Goal: Task Accomplishment & Management: Manage account settings

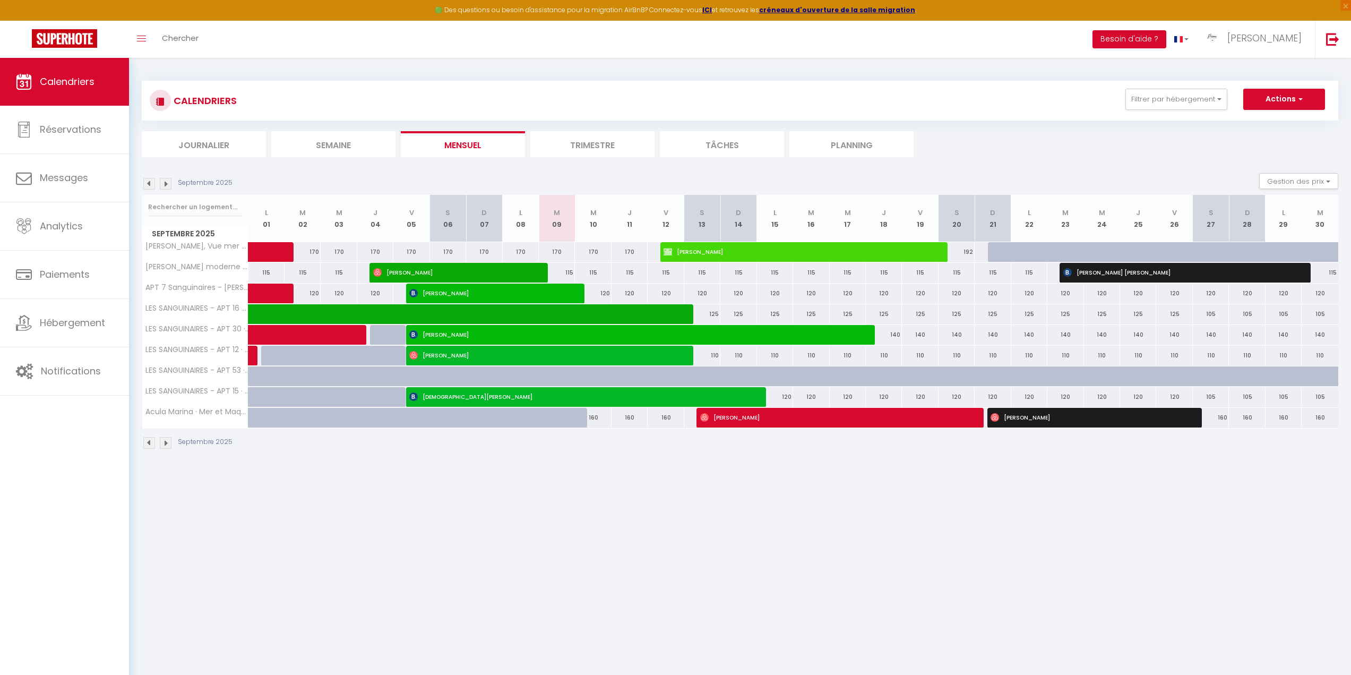
click at [147, 183] on img at bounding box center [149, 184] width 12 height 12
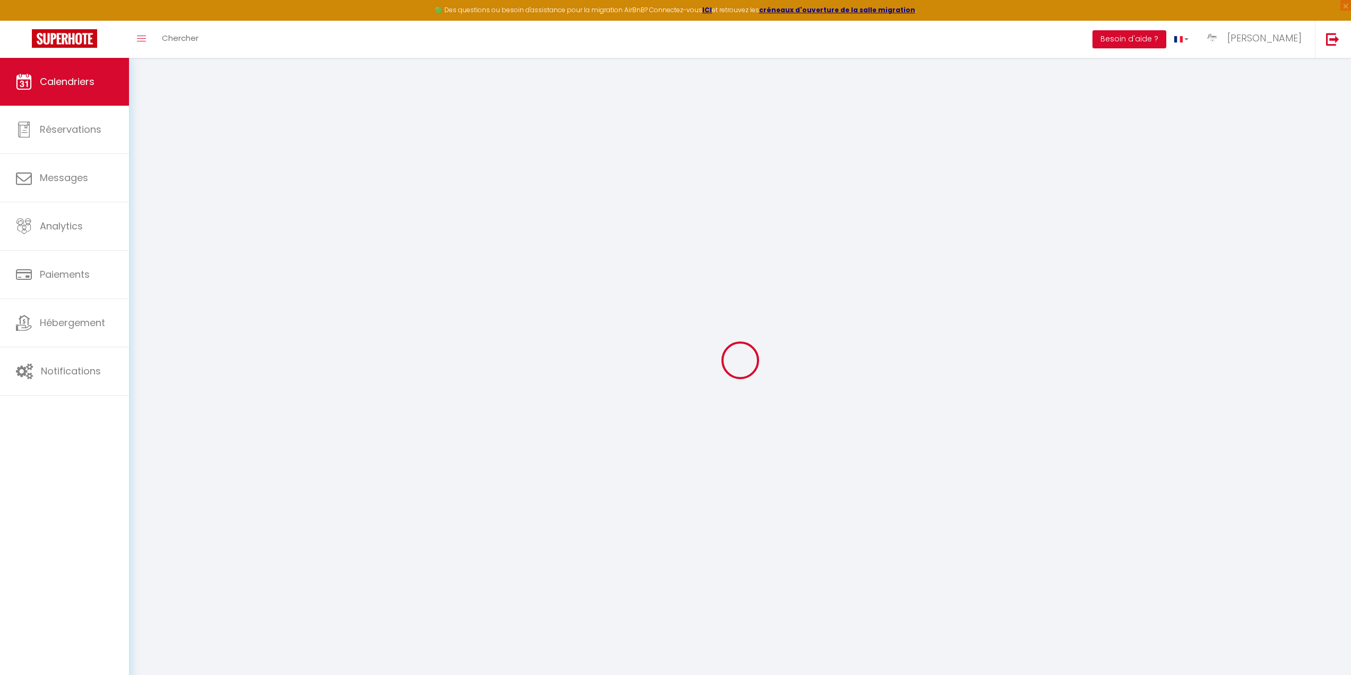
select select "0"
select select "42170"
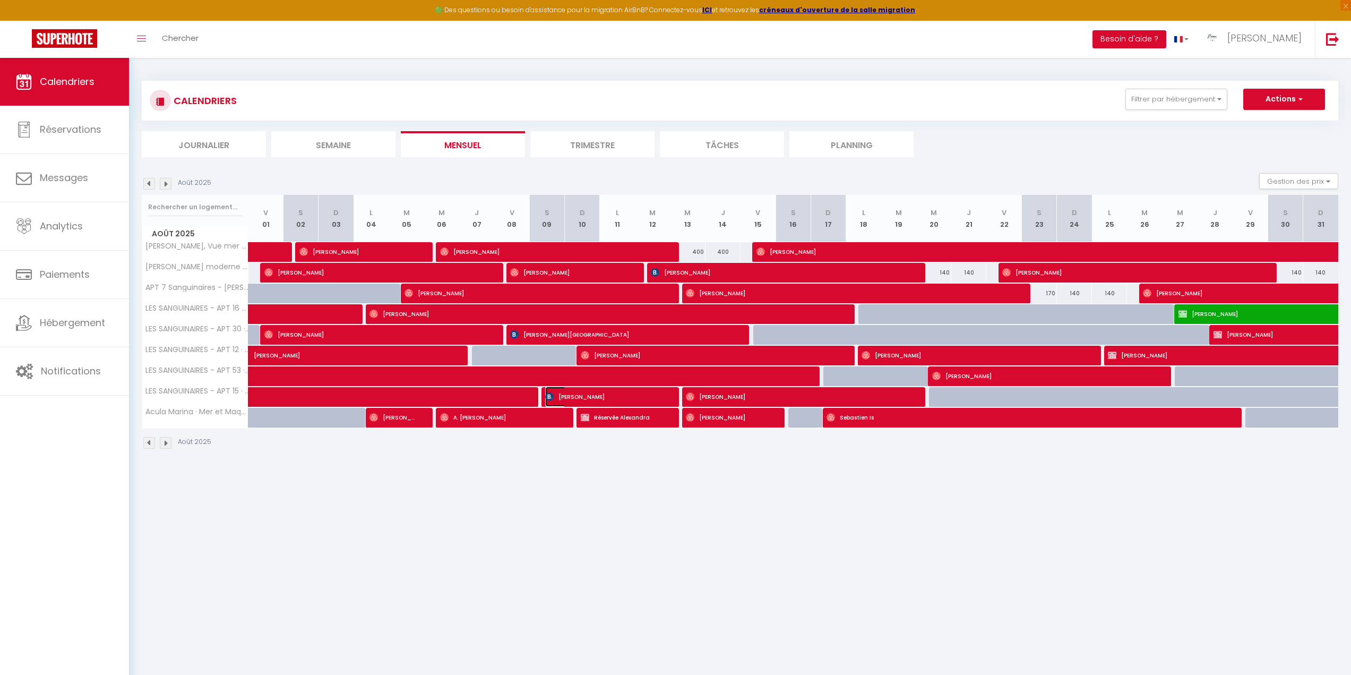
click at [553, 394] on img at bounding box center [549, 396] width 8 height 8
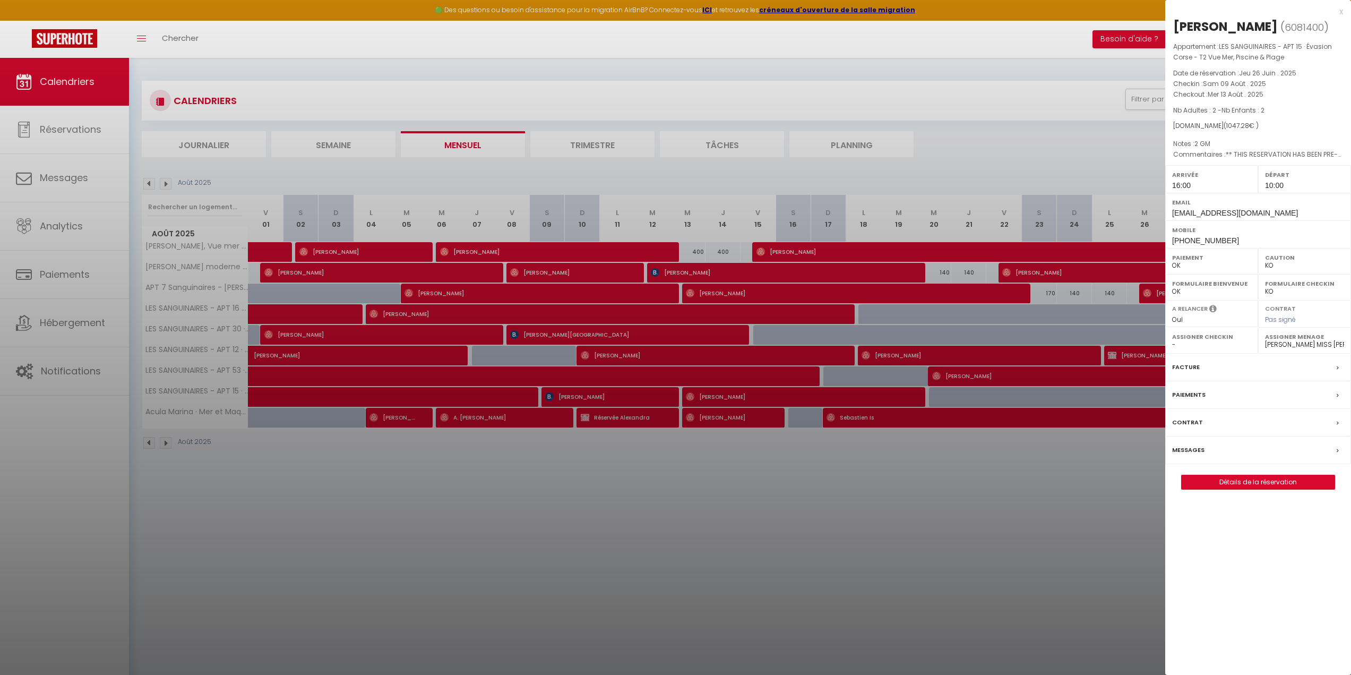
click at [592, 466] on div at bounding box center [675, 337] width 1351 height 675
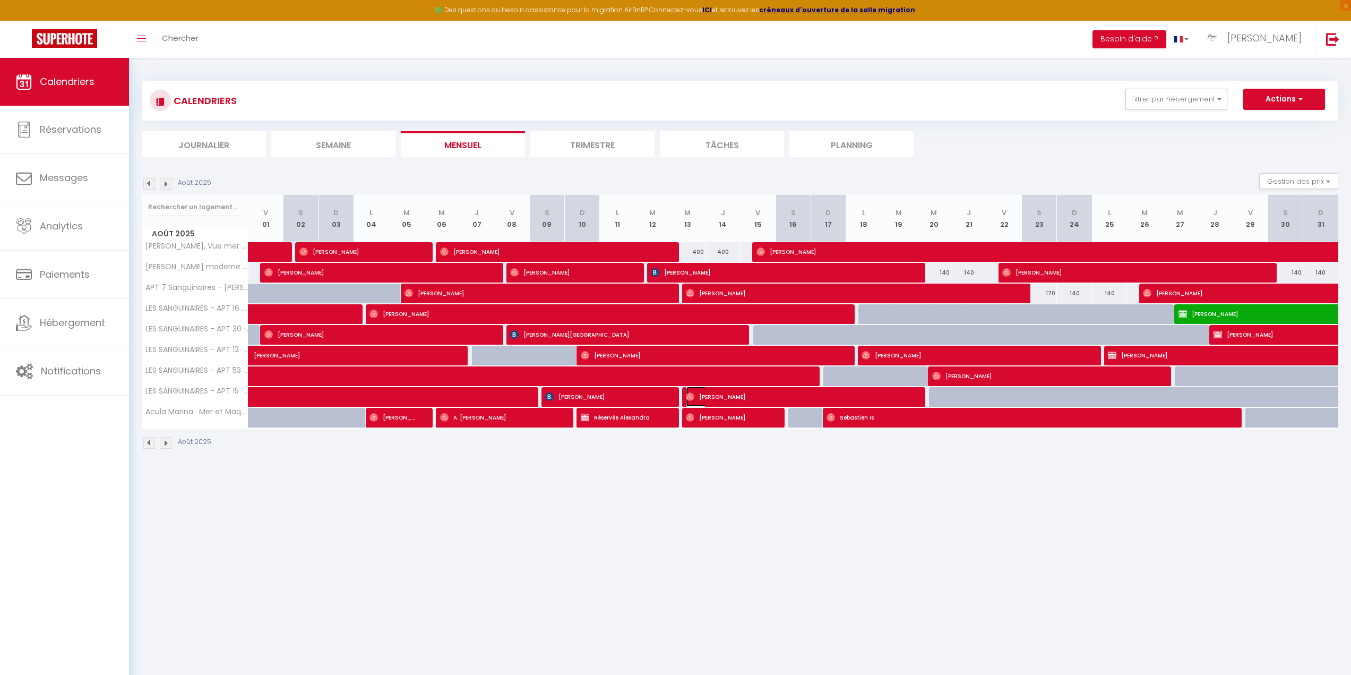
click at [700, 393] on span "[PERSON_NAME]" at bounding box center [797, 396] width 222 height 20
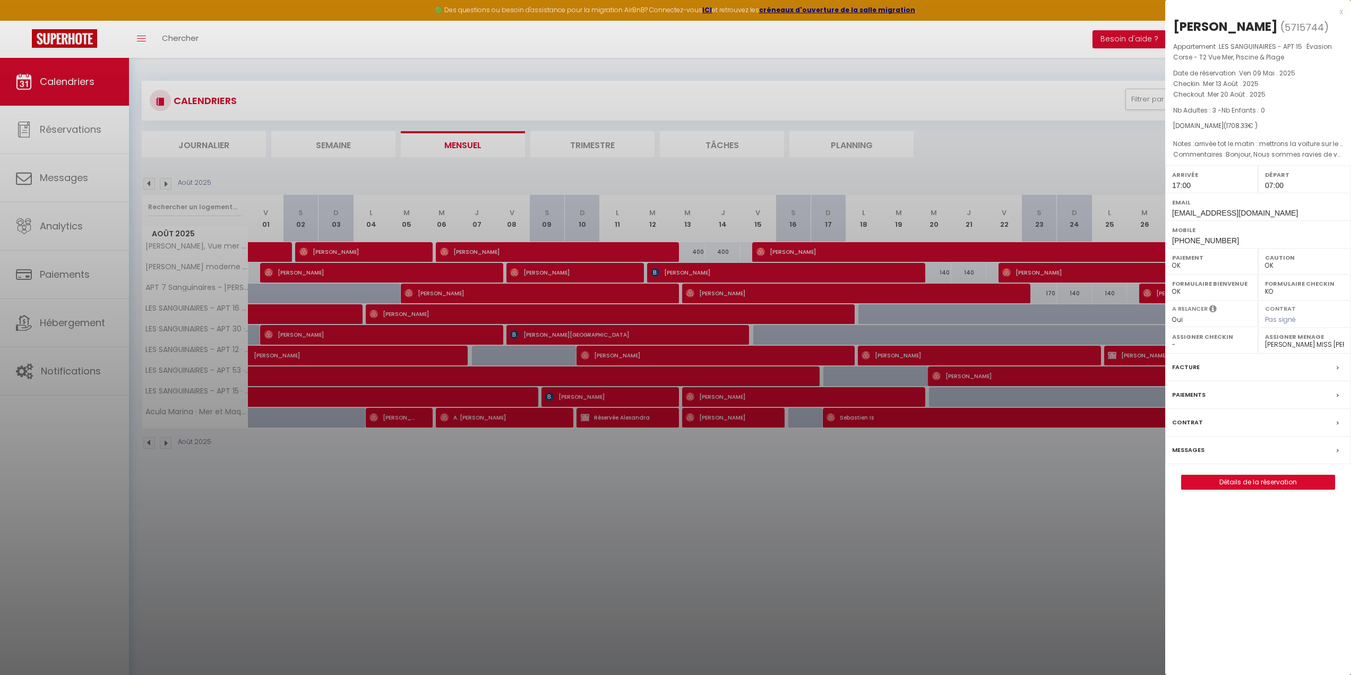
click at [957, 130] on div at bounding box center [675, 337] width 1351 height 675
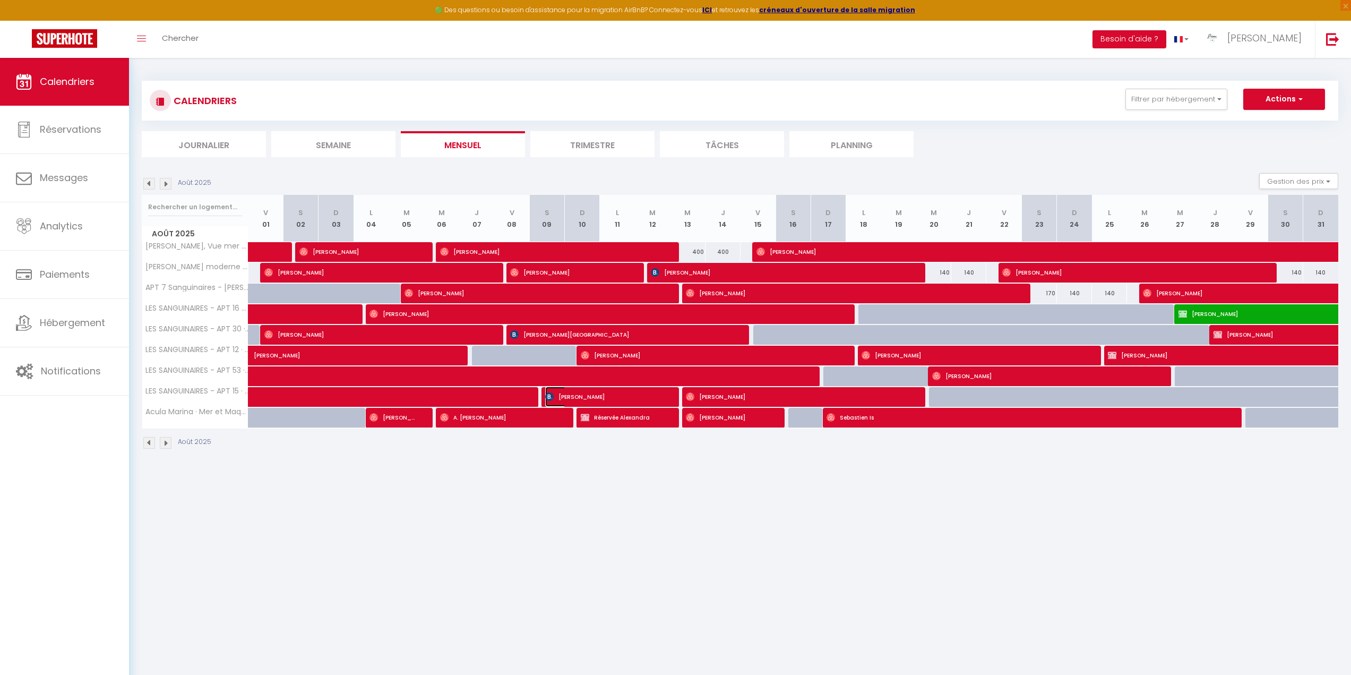
click at [563, 395] on span "[PERSON_NAME]" at bounding box center [603, 396] width 117 height 20
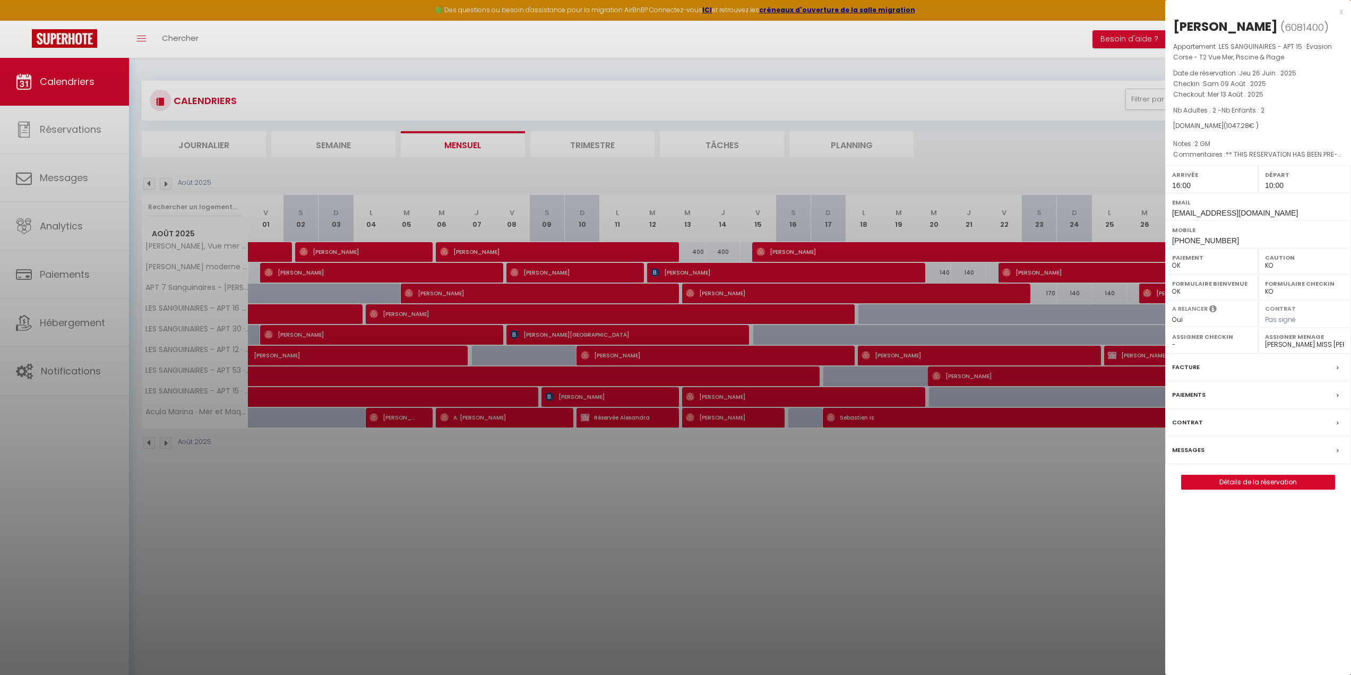
drag, startPoint x: 1174, startPoint y: 22, endPoint x: 1245, endPoint y: 27, distance: 70.8
click at [1245, 27] on h2 "[PERSON_NAME] ( 6081400 )" at bounding box center [1258, 27] width 170 height 18
copy div "[PERSON_NAME]"
click at [704, 396] on div at bounding box center [675, 337] width 1351 height 675
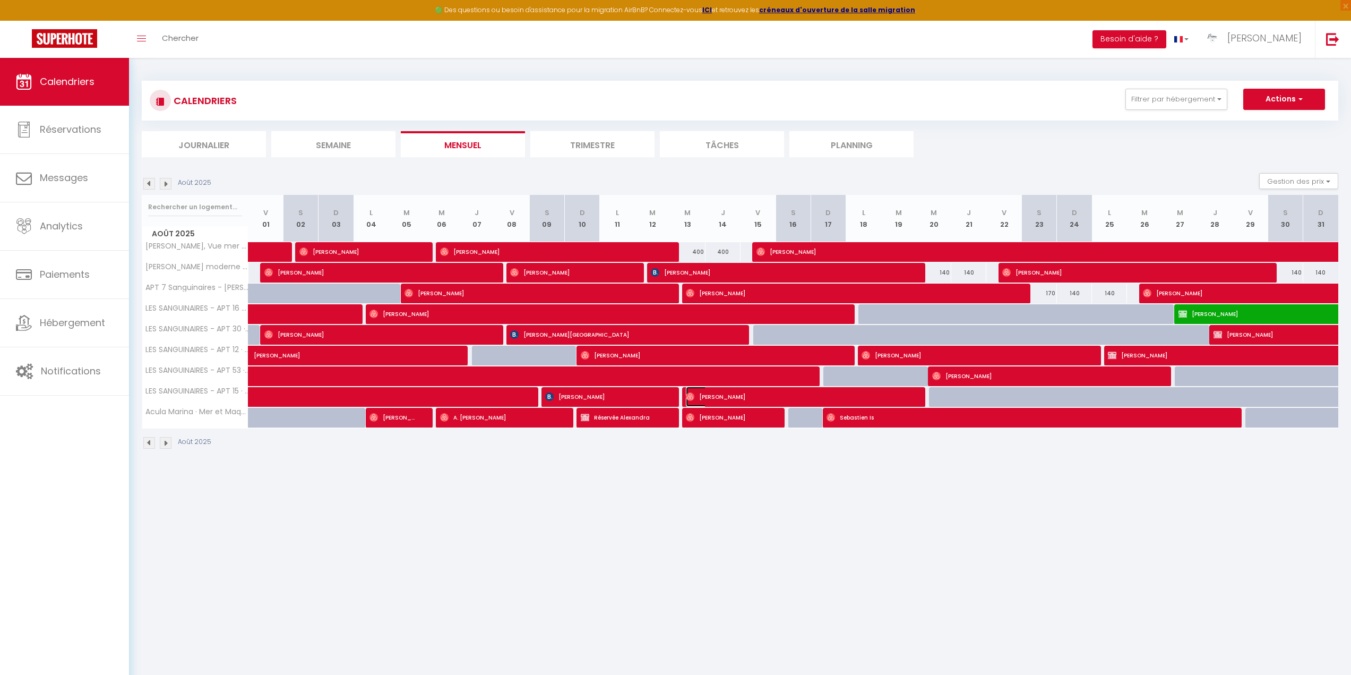
click at [690, 395] on img at bounding box center [690, 396] width 8 height 8
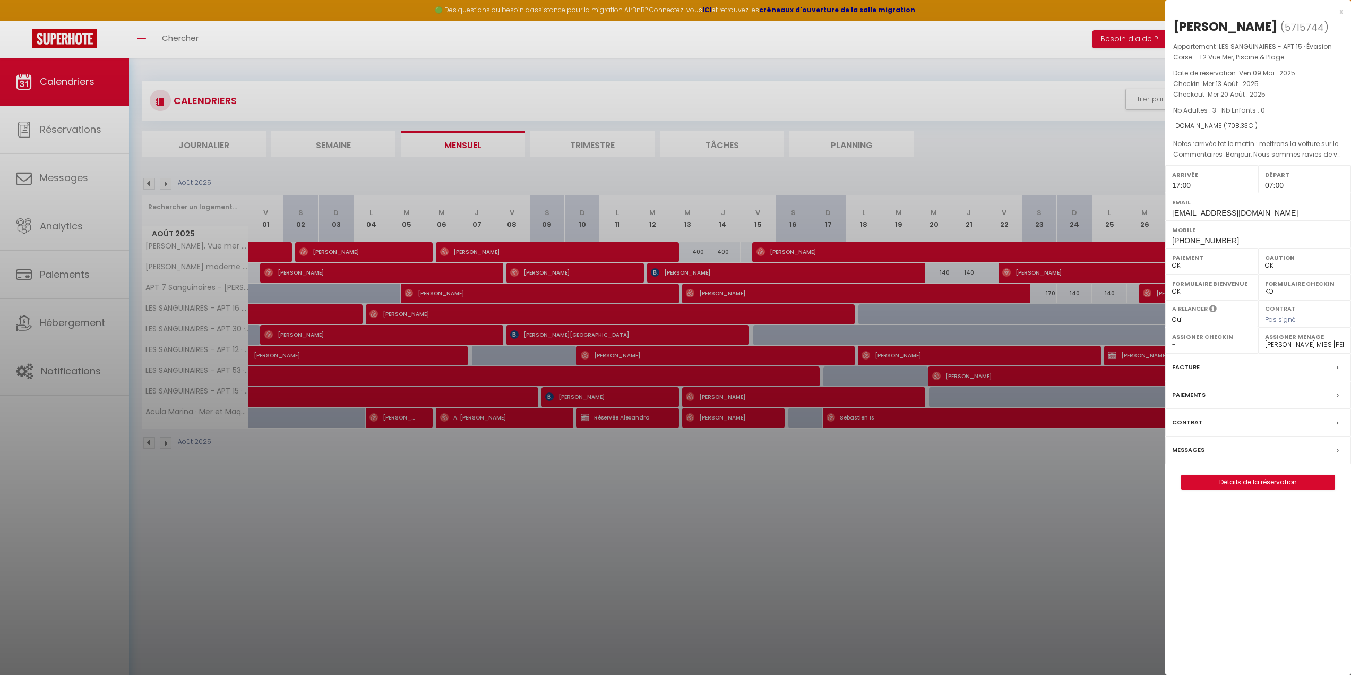
drag, startPoint x: 1174, startPoint y: 25, endPoint x: 1294, endPoint y: 20, distance: 120.1
click at [1278, 20] on div "[PERSON_NAME]" at bounding box center [1225, 26] width 105 height 17
copy div "[PERSON_NAME]"
click at [386, 414] on div at bounding box center [675, 337] width 1351 height 675
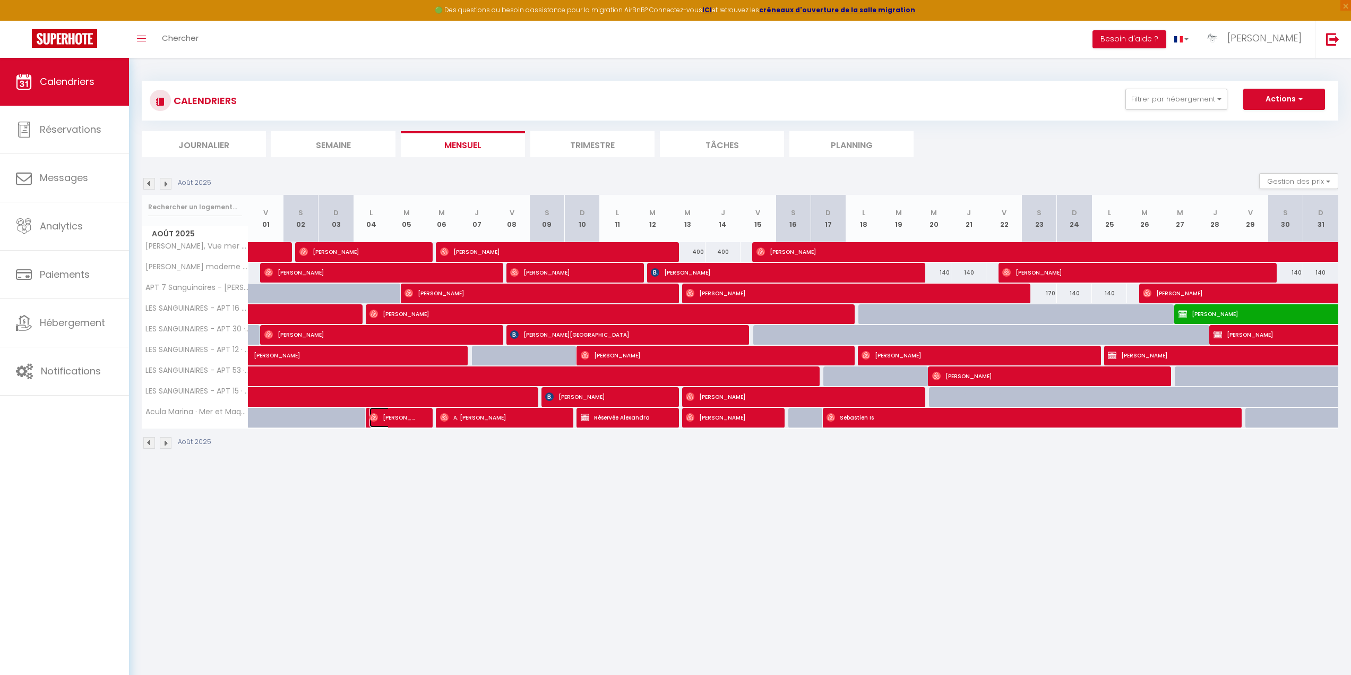
click at [383, 412] on span "[PERSON_NAME]" at bounding box center [392, 417] width 47 height 20
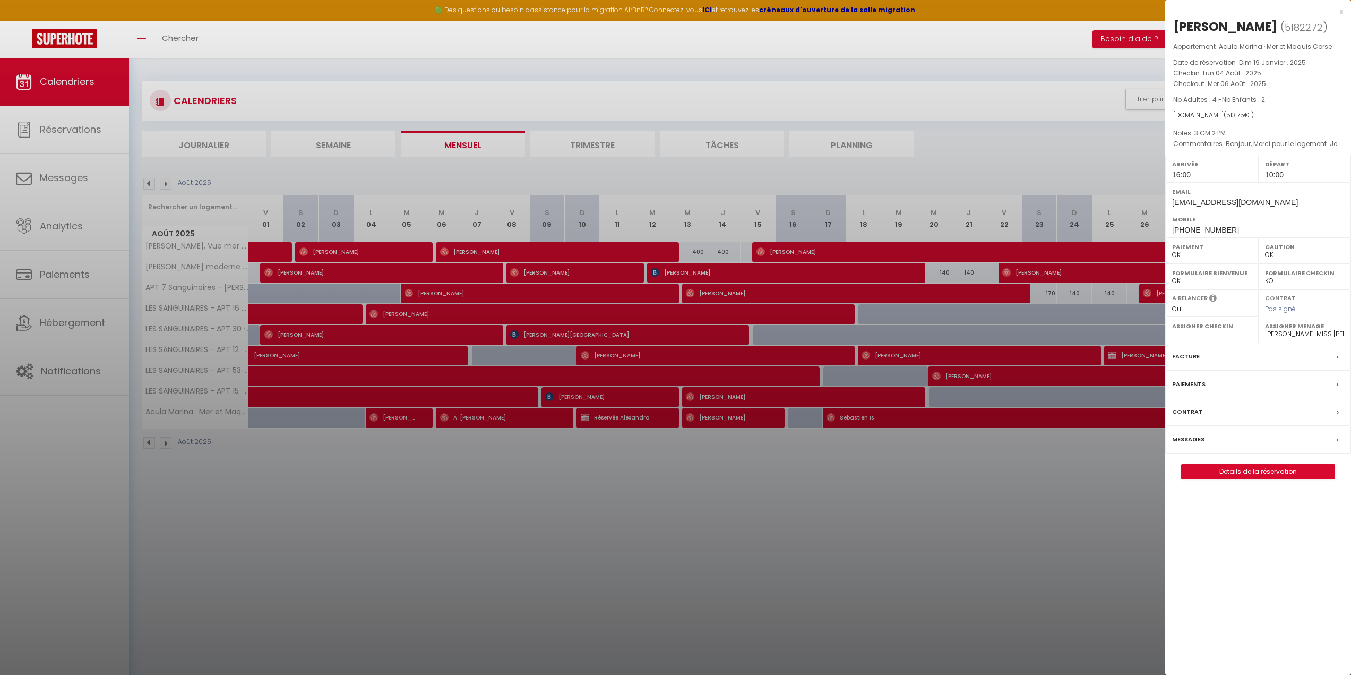
click at [444, 415] on div at bounding box center [675, 337] width 1351 height 675
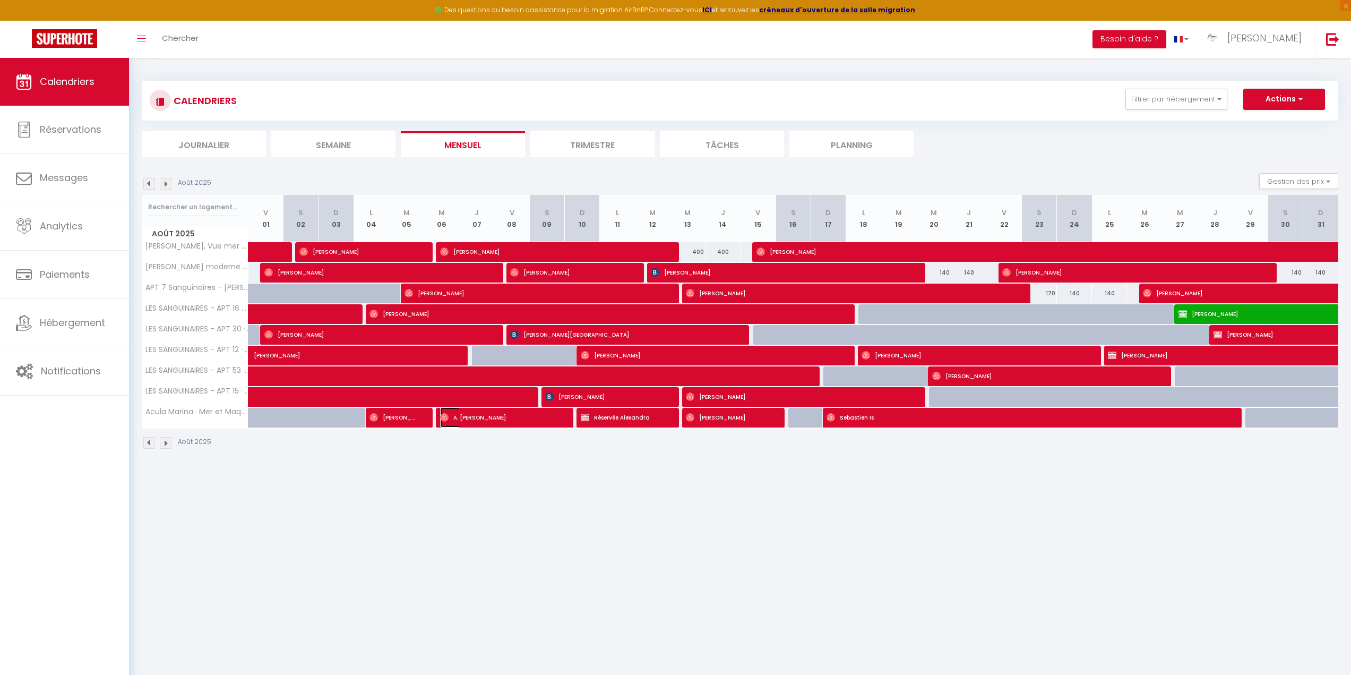
click at [444, 415] on img at bounding box center [444, 417] width 8 height 8
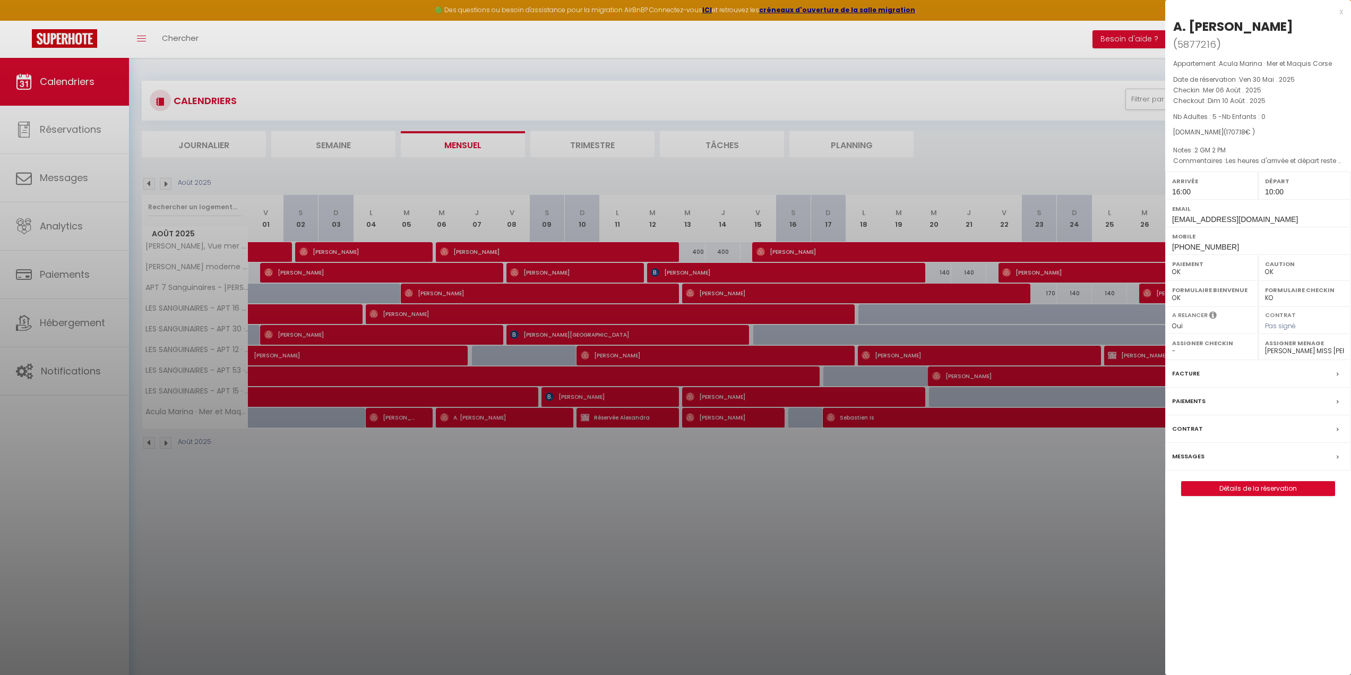
click at [588, 418] on div at bounding box center [675, 337] width 1351 height 675
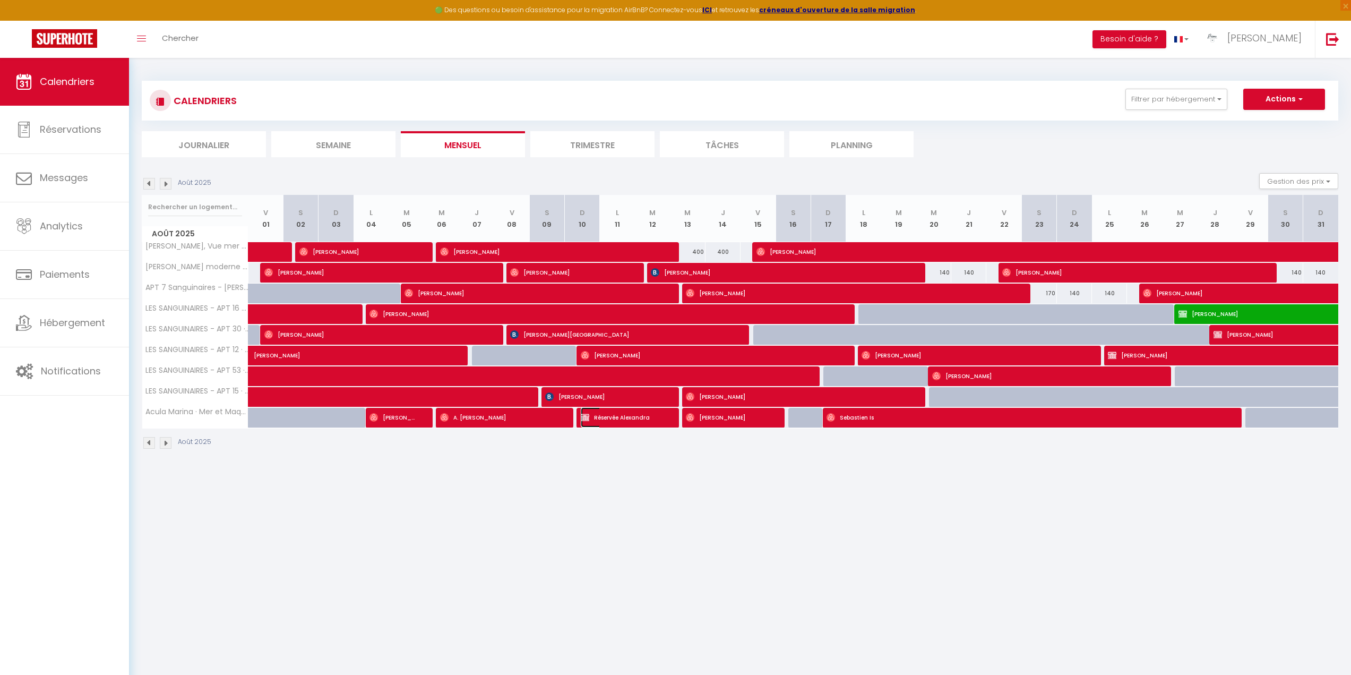
click at [588, 418] on img at bounding box center [585, 417] width 8 height 8
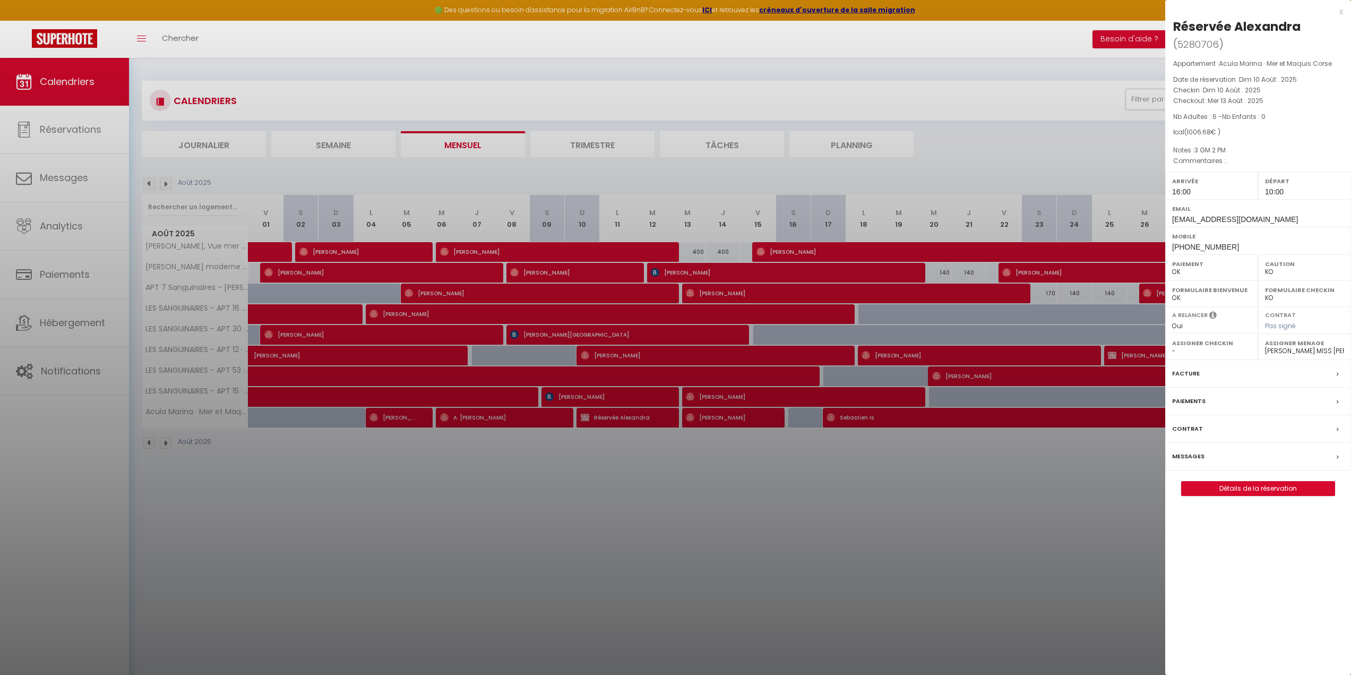
click at [692, 416] on div at bounding box center [675, 337] width 1351 height 675
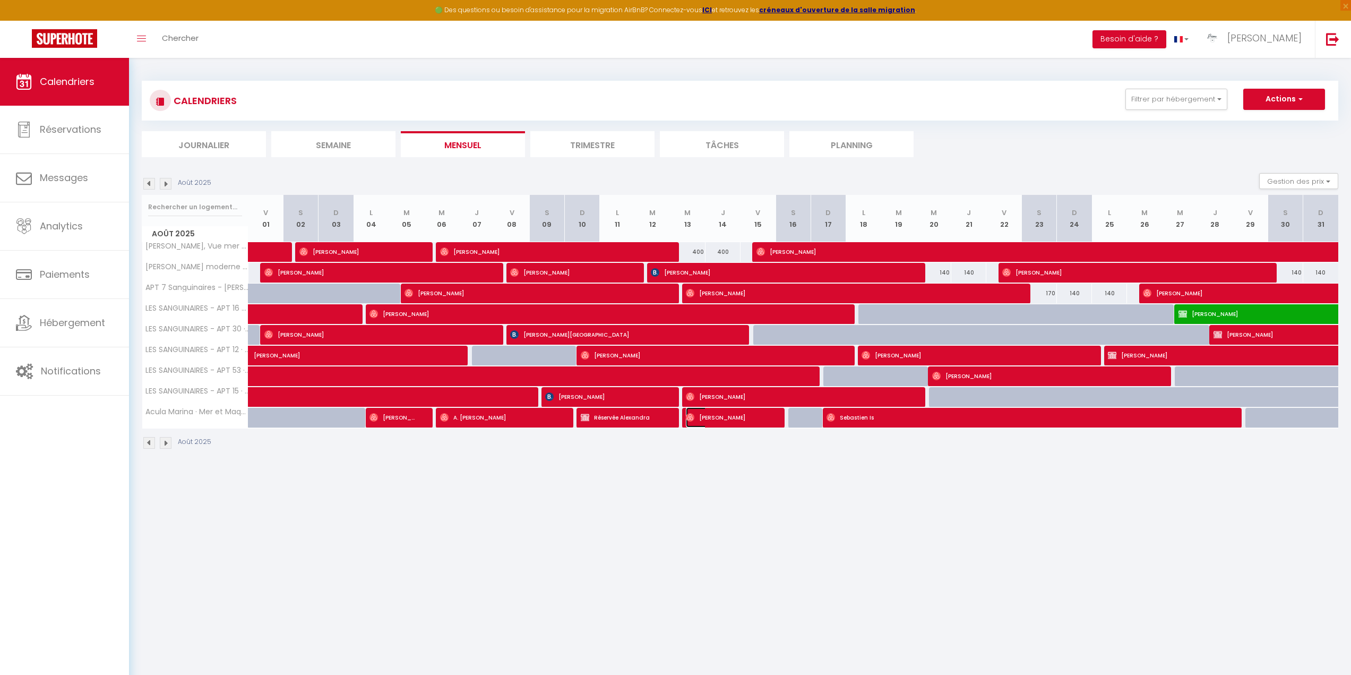
click at [689, 417] on img at bounding box center [690, 417] width 8 height 8
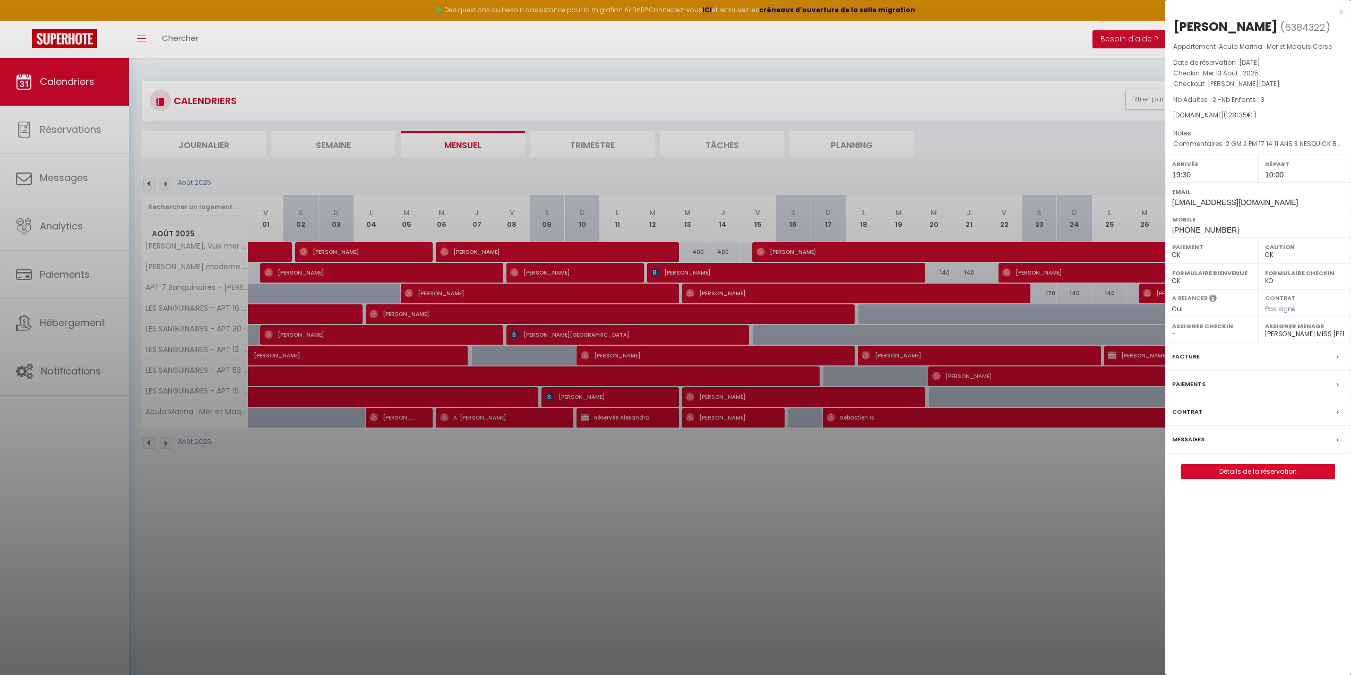
click at [407, 426] on div at bounding box center [675, 337] width 1351 height 675
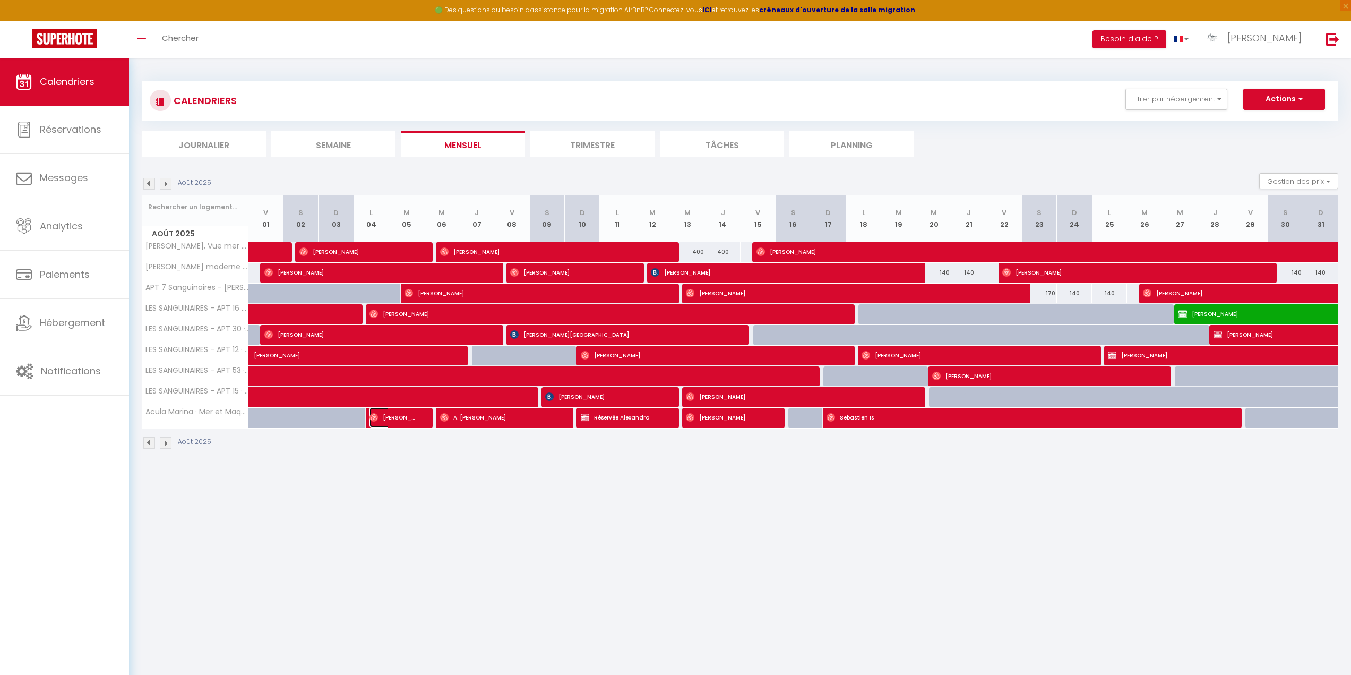
click at [373, 418] on img at bounding box center [373, 417] width 8 height 8
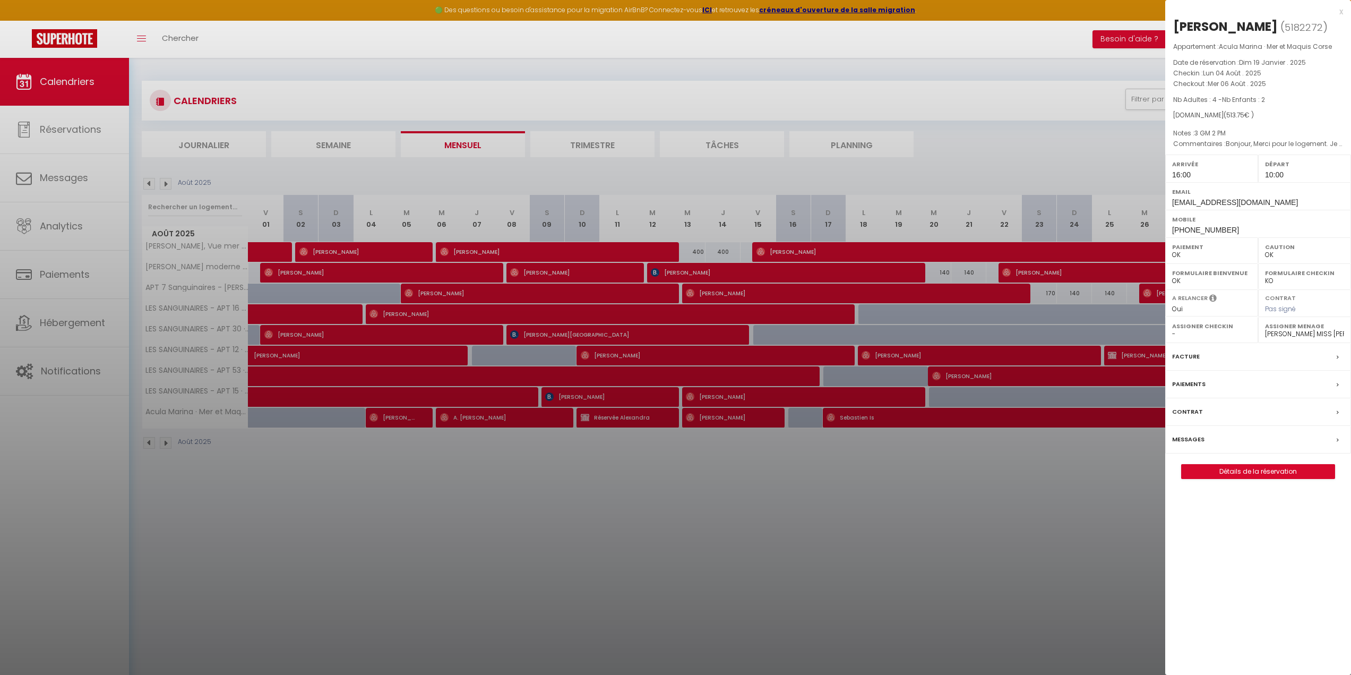
drag, startPoint x: 1174, startPoint y: 23, endPoint x: 1274, endPoint y: 21, distance: 99.8
click at [1274, 21] on h2 "[PERSON_NAME] ( 5182272 )" at bounding box center [1258, 27] width 170 height 18
copy div "[PERSON_NAME]"
click at [467, 417] on div at bounding box center [675, 337] width 1351 height 675
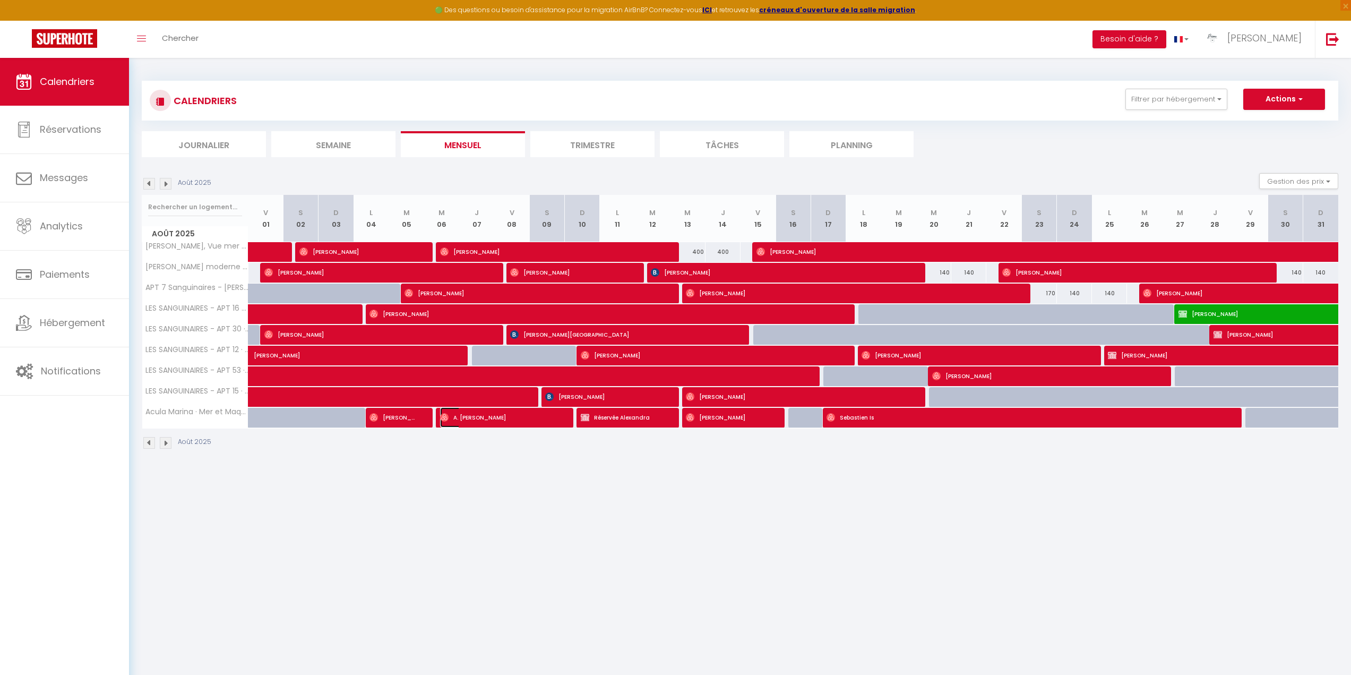
click at [467, 417] on span "A. [PERSON_NAME]" at bounding box center [498, 417] width 117 height 20
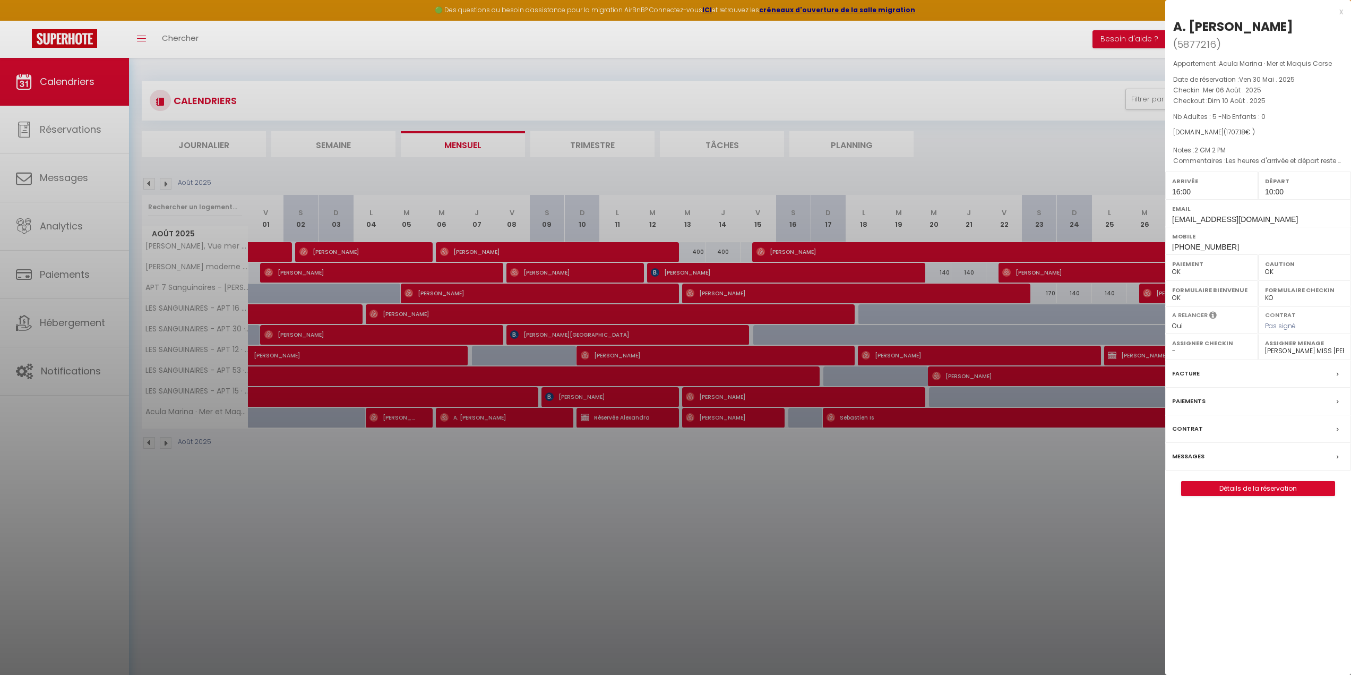
click at [1172, 25] on div "A. [PERSON_NAME] ( 5877216 ) Appartement : Acula Marina · Mer et Maquis Corse D…" at bounding box center [1258, 257] width 186 height 478
drag, startPoint x: 1176, startPoint y: 22, endPoint x: 1228, endPoint y: 21, distance: 52.6
click at [1228, 21] on div "A. [PERSON_NAME]" at bounding box center [1233, 26] width 120 height 17
copy div "A. [PERSON_NAME]"
click at [583, 443] on div at bounding box center [675, 337] width 1351 height 675
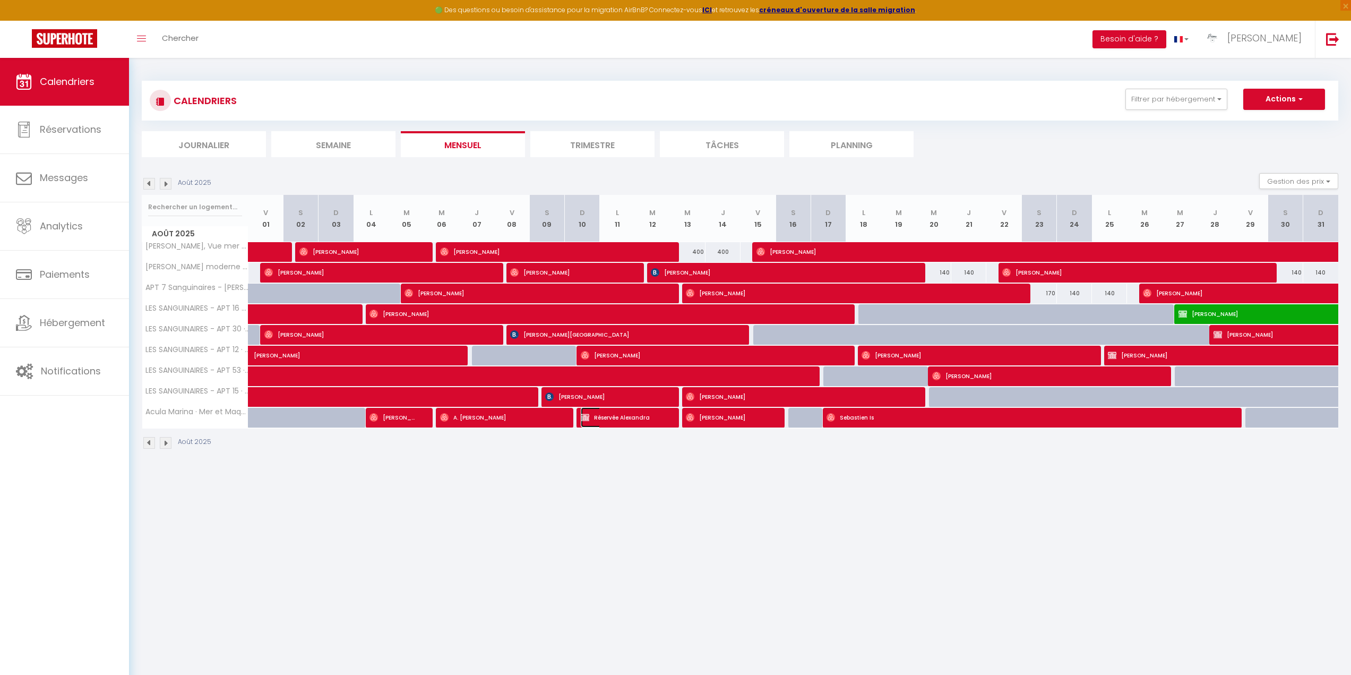
click at [588, 417] on img at bounding box center [585, 417] width 8 height 8
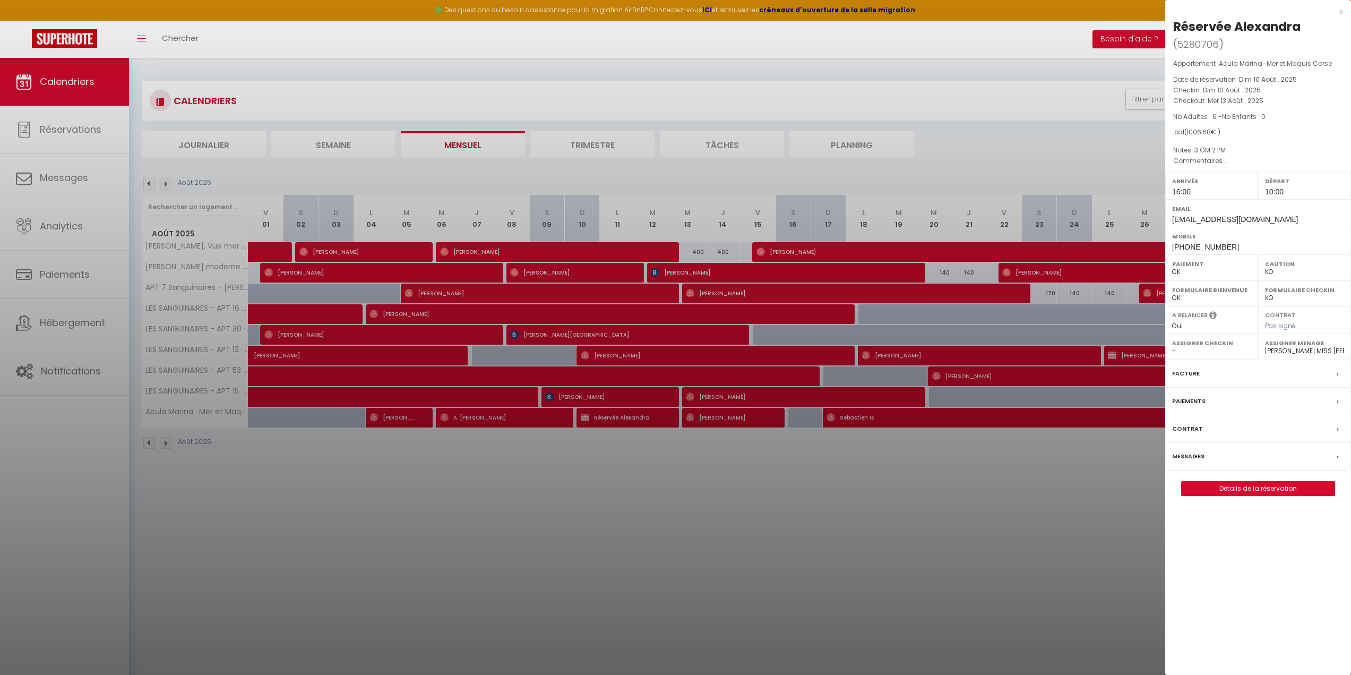
drag, startPoint x: 1213, startPoint y: 21, endPoint x: 1302, endPoint y: 20, distance: 89.2
click at [1302, 20] on h2 "Réservée [PERSON_NAME] ( 5280706 )" at bounding box center [1258, 35] width 170 height 35
copy div "Réservée Alexandra"
click at [702, 416] on div at bounding box center [675, 337] width 1351 height 675
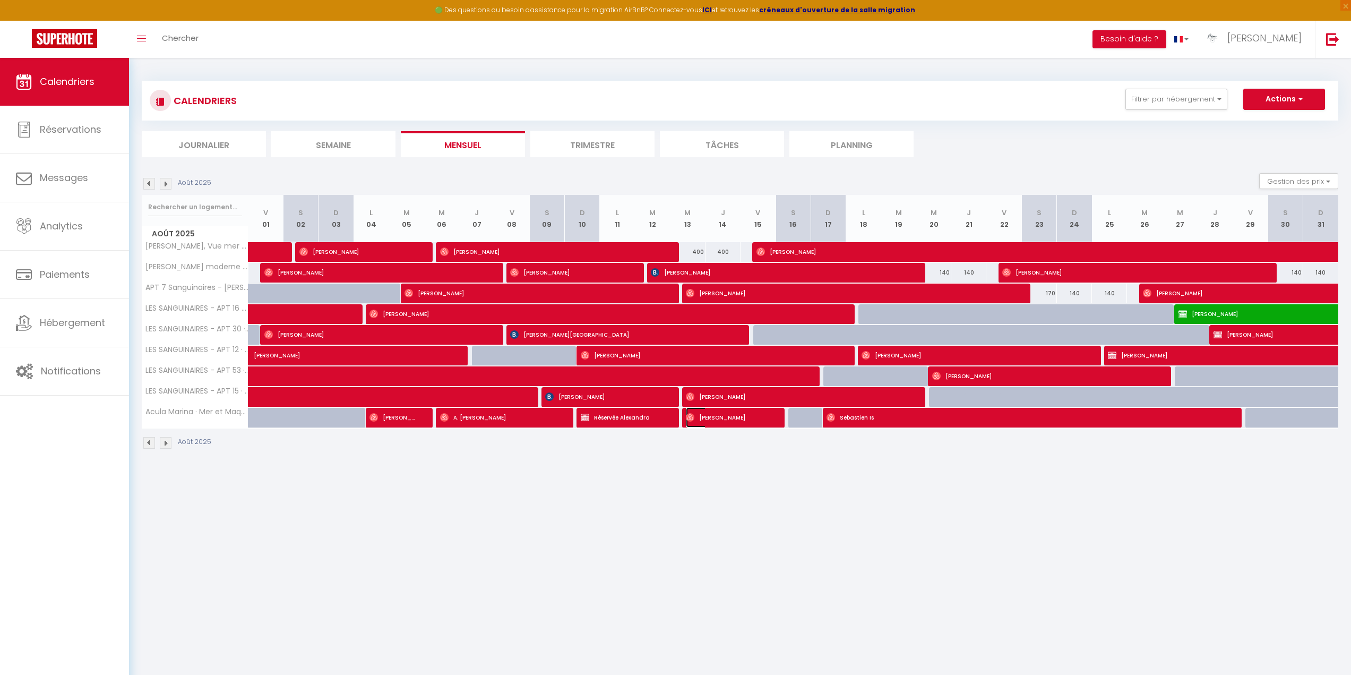
click at [692, 416] on img at bounding box center [690, 417] width 8 height 8
select select "OK"
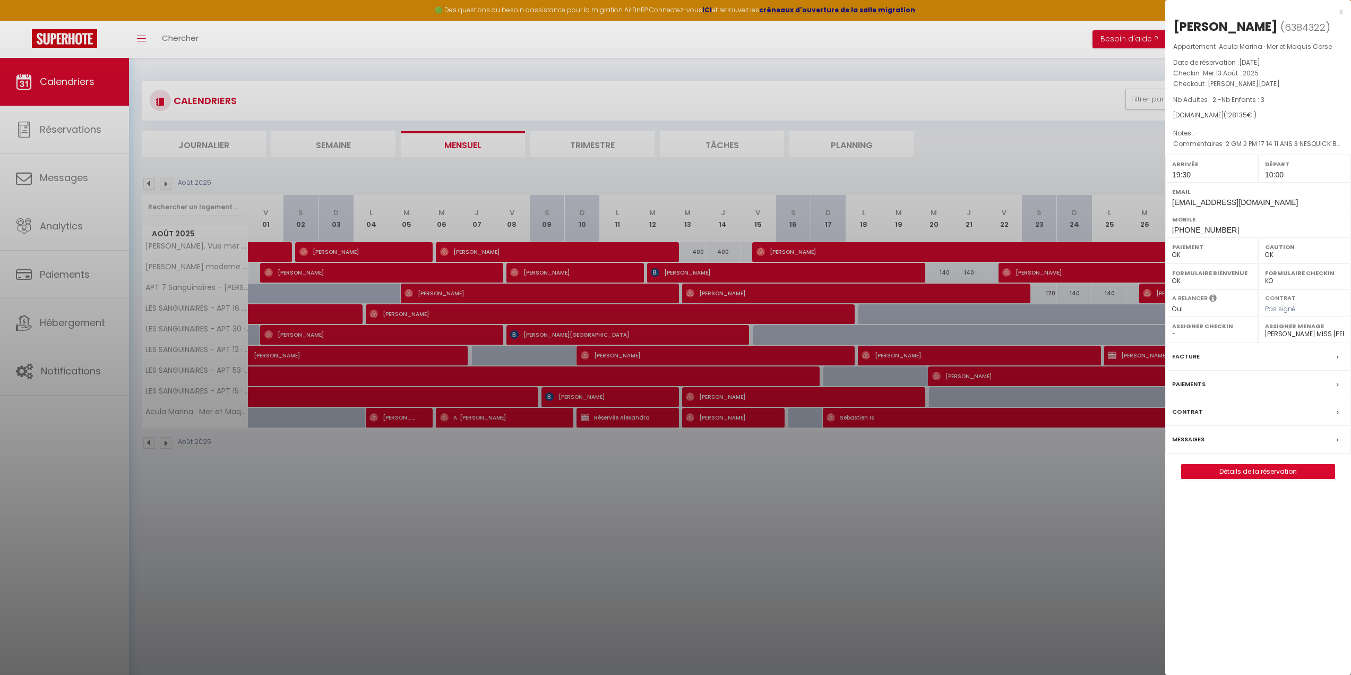
drag, startPoint x: 1174, startPoint y: 24, endPoint x: 1284, endPoint y: 23, distance: 110.4
click at [1284, 23] on h2 "[PERSON_NAME] ( 6384322 )" at bounding box center [1258, 27] width 170 height 18
click at [1257, 25] on div "[PERSON_NAME]" at bounding box center [1225, 26] width 105 height 17
drag, startPoint x: 1176, startPoint y: 22, endPoint x: 1270, endPoint y: 24, distance: 94.5
click at [1270, 24] on h2 "[PERSON_NAME] ( 6384322 )" at bounding box center [1258, 27] width 170 height 18
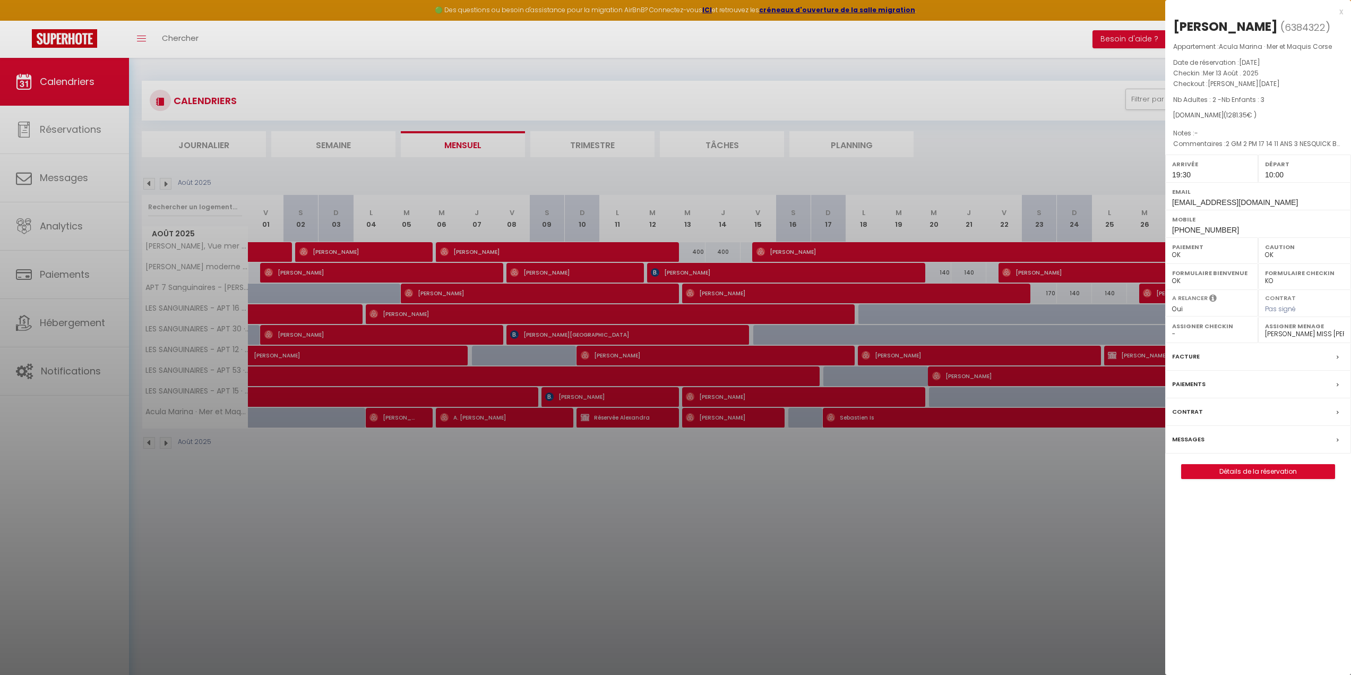
copy h2 "[PERSON_NAME]"
click at [838, 419] on div at bounding box center [675, 337] width 1351 height 675
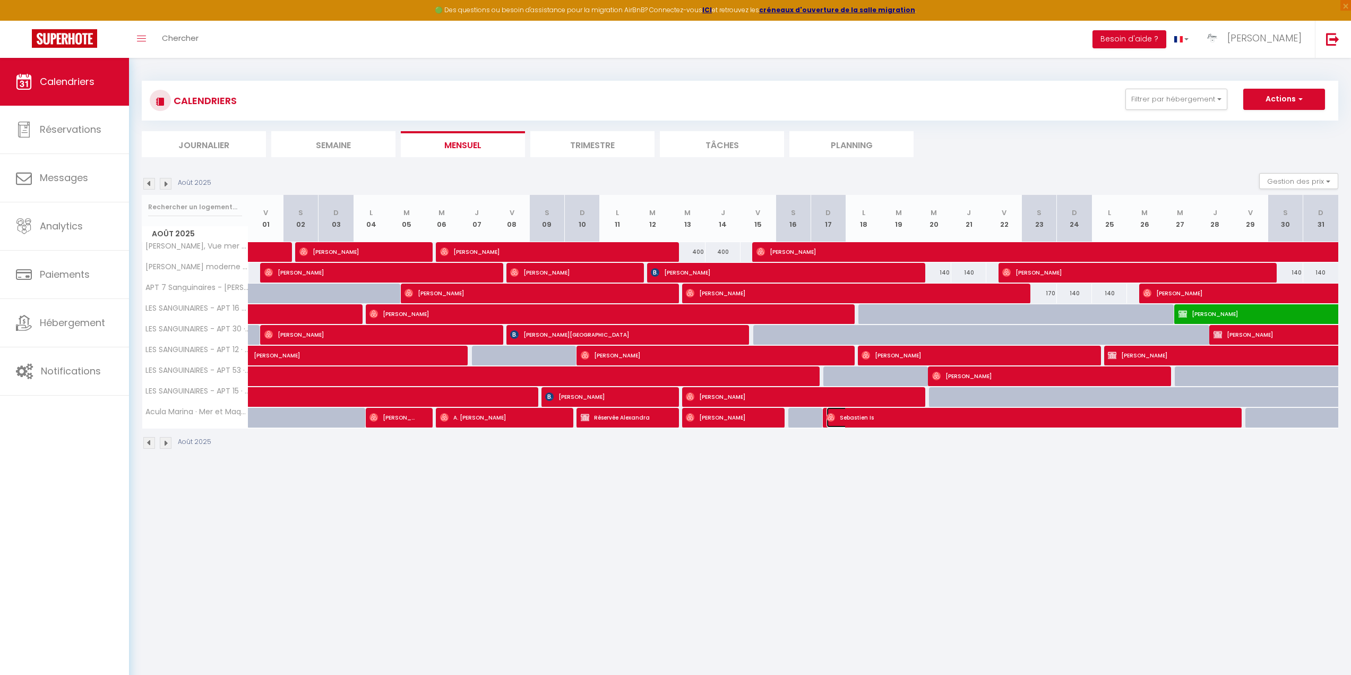
click at [831, 420] on img at bounding box center [831, 417] width 8 height 8
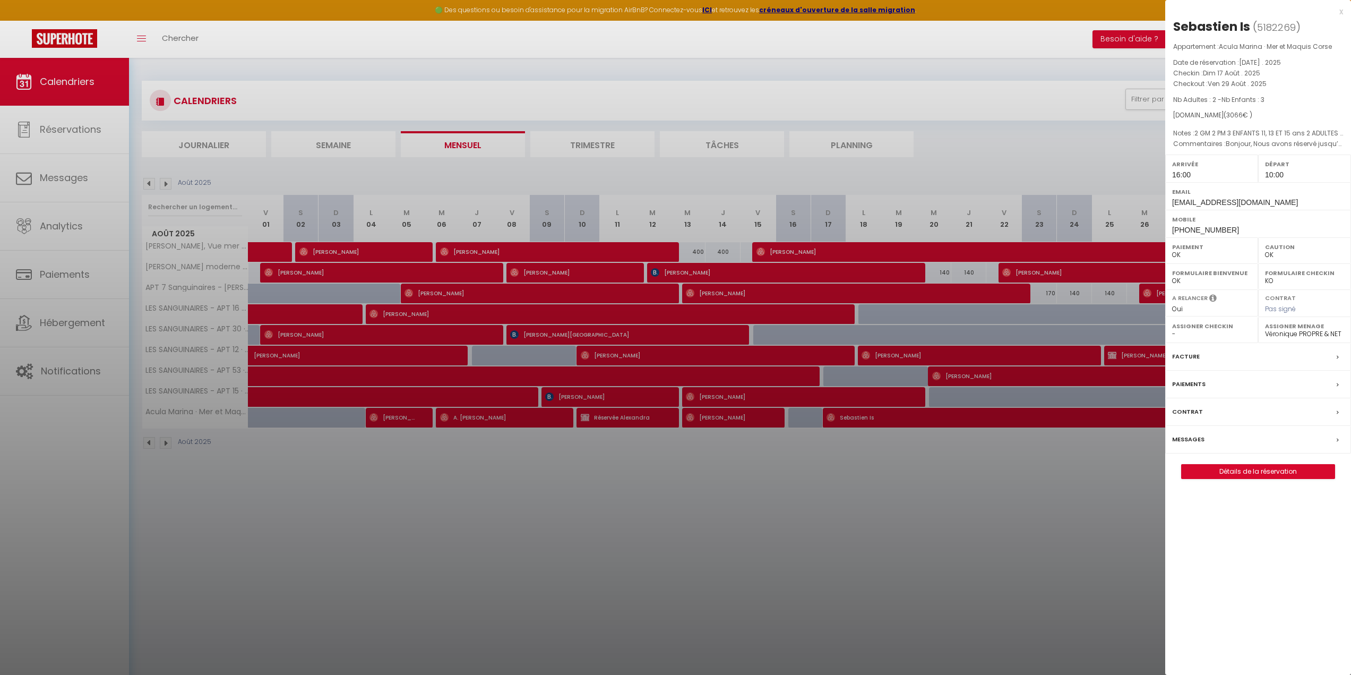
drag, startPoint x: 1175, startPoint y: 24, endPoint x: 1249, endPoint y: 23, distance: 74.3
click at [1249, 23] on h2 "Sebastien Is ( 5182269 )" at bounding box center [1258, 27] width 170 height 18
copy div "Sebastien Is"
click at [273, 503] on div at bounding box center [675, 337] width 1351 height 675
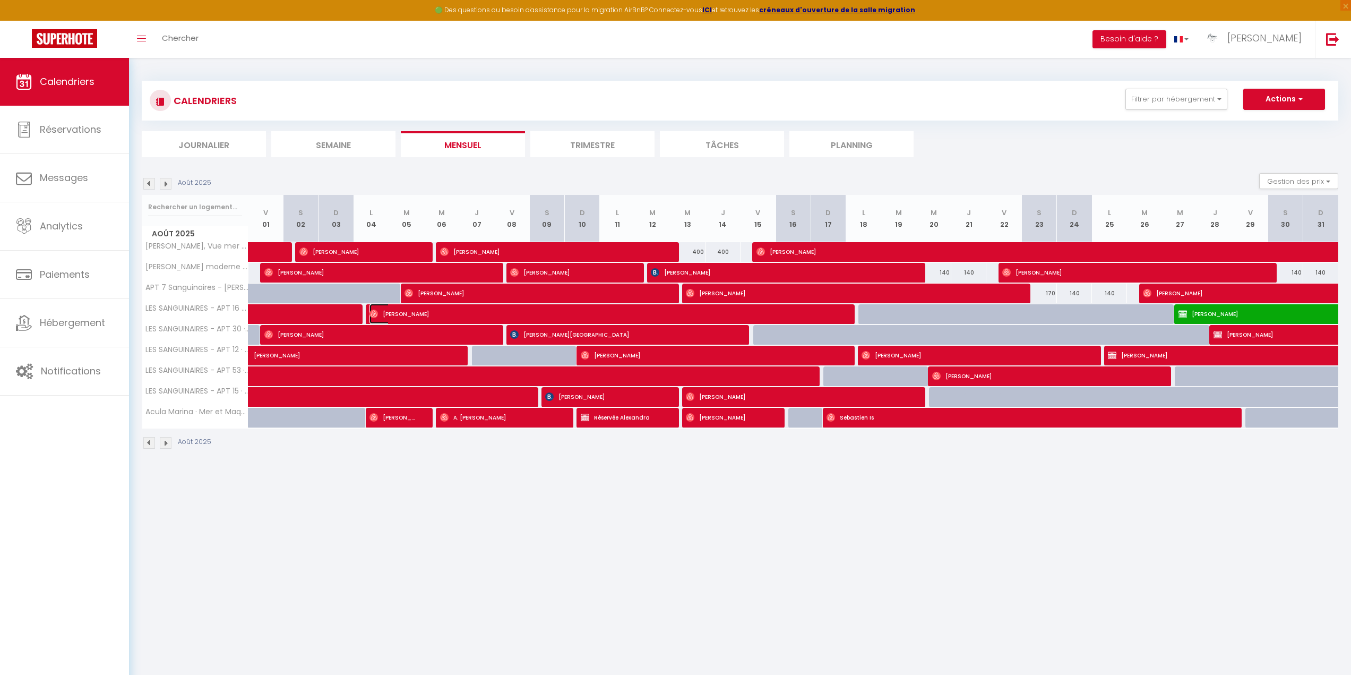
click at [373, 309] on img at bounding box center [373, 313] width 8 height 8
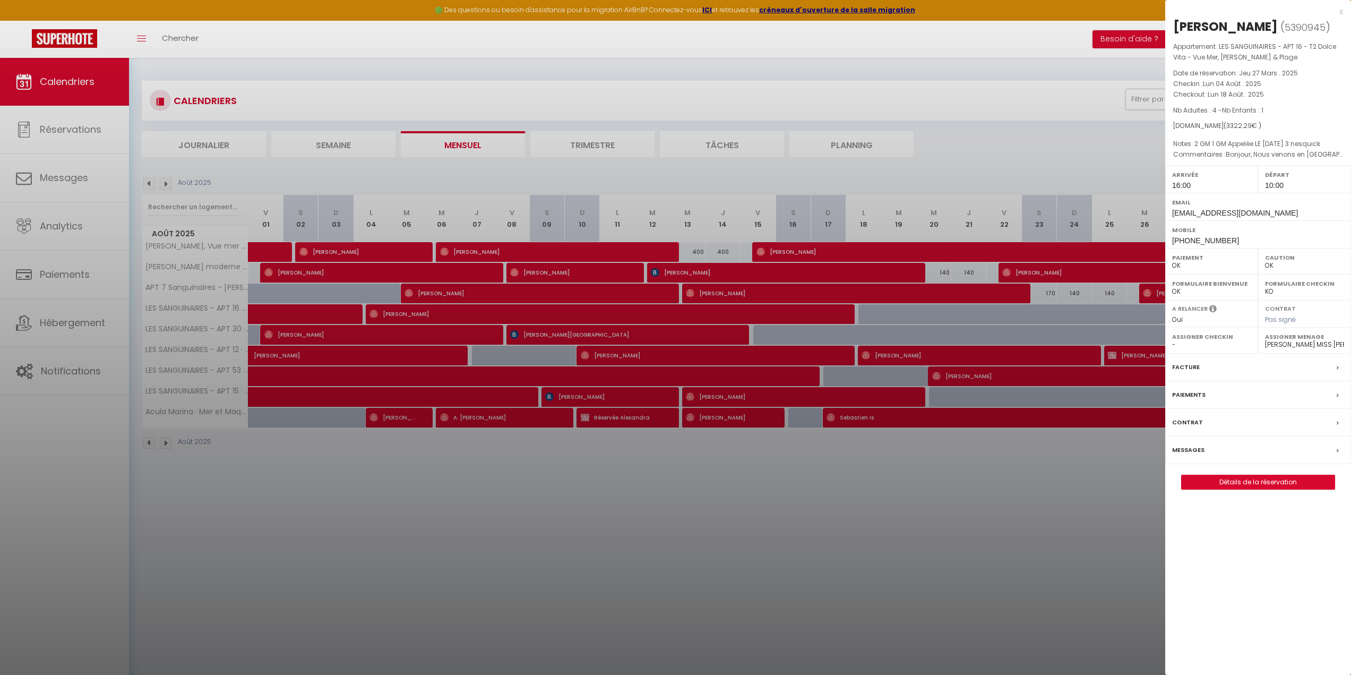
drag, startPoint x: 1174, startPoint y: 26, endPoint x: 1207, endPoint y: 27, distance: 33.4
click at [1207, 27] on div "[PERSON_NAME]" at bounding box center [1225, 26] width 105 height 17
click at [1197, 14] on div "x" at bounding box center [1254, 11] width 178 height 13
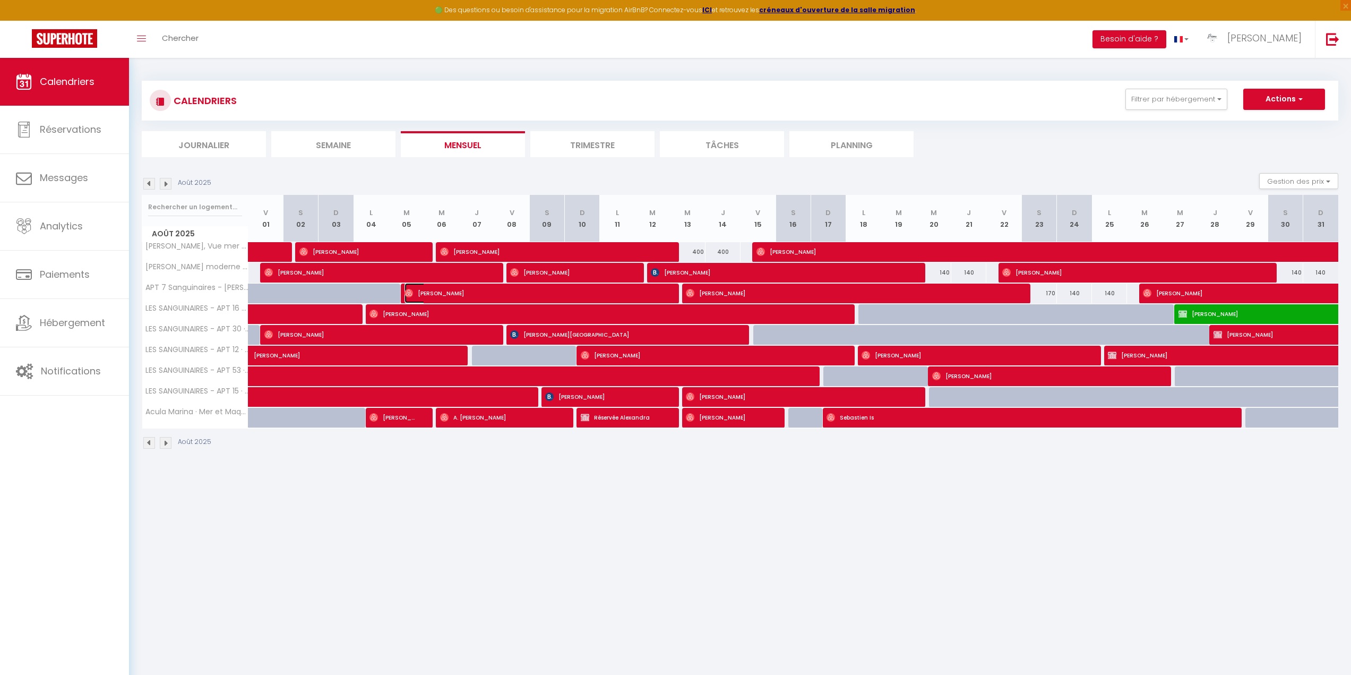
click at [407, 289] on img at bounding box center [409, 293] width 8 height 8
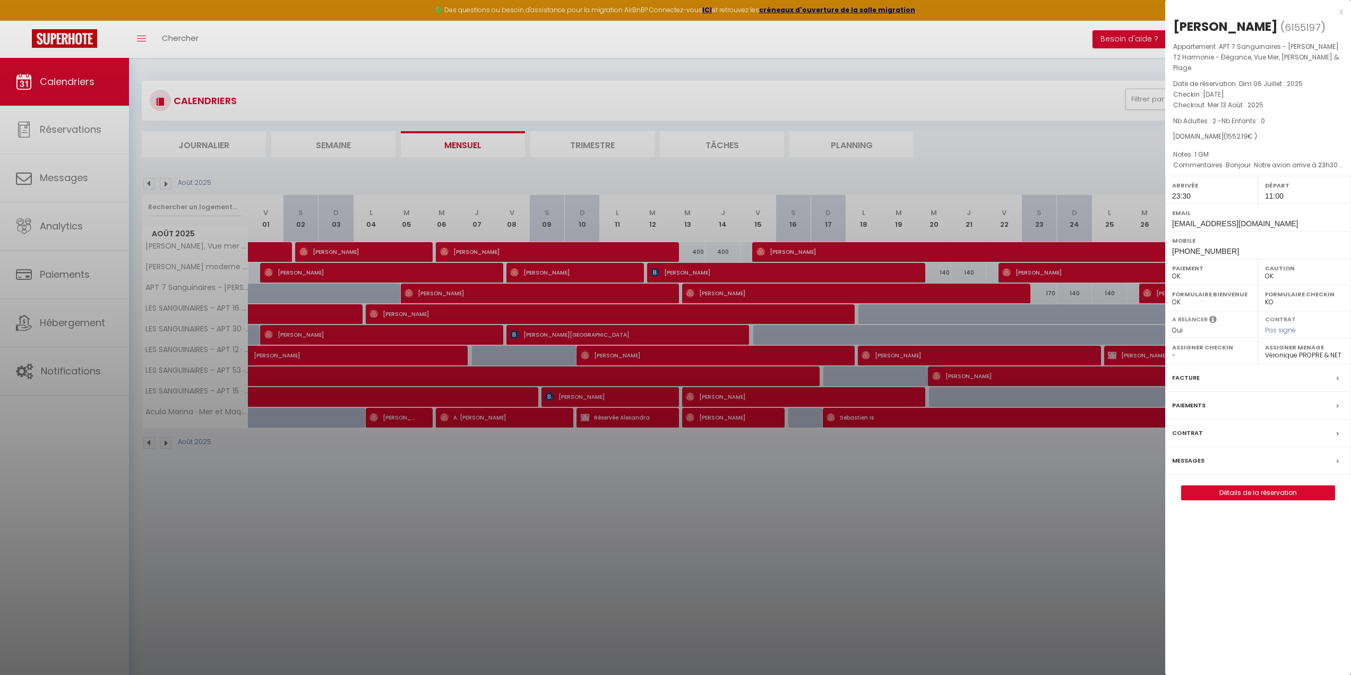
click at [373, 309] on div at bounding box center [675, 337] width 1351 height 675
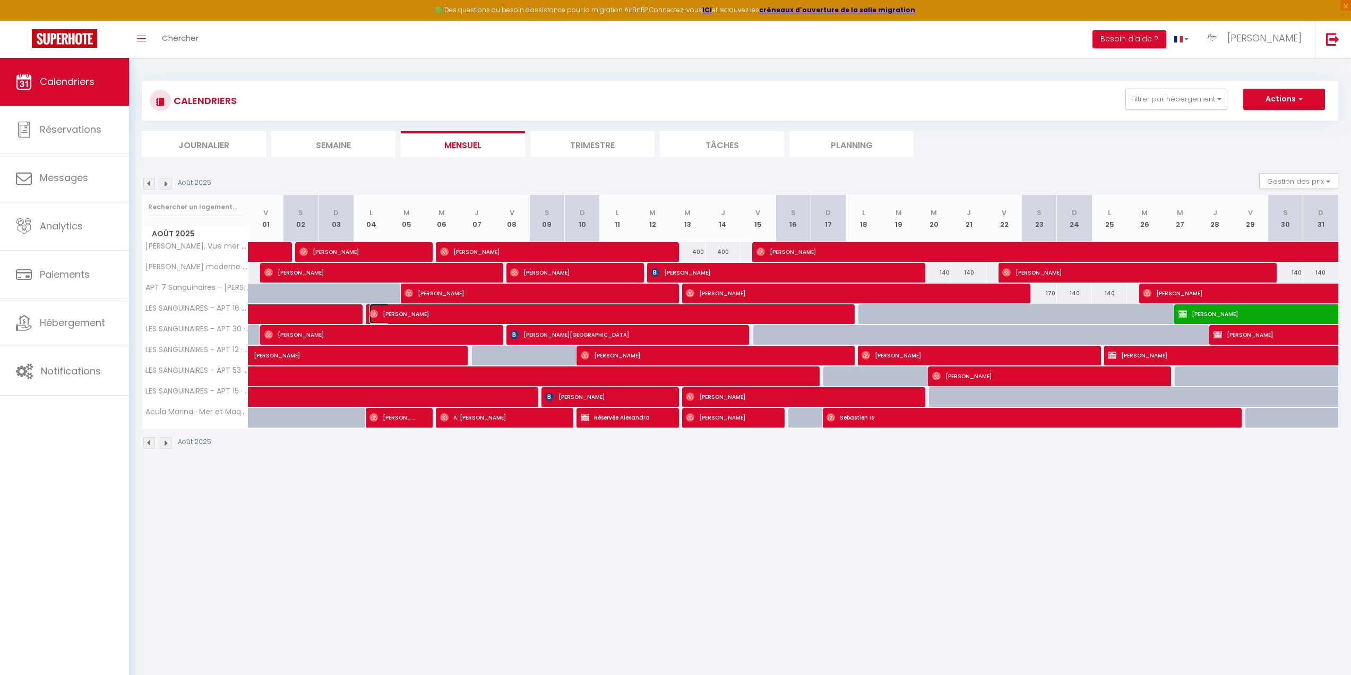
click at [373, 309] on img at bounding box center [373, 313] width 8 height 8
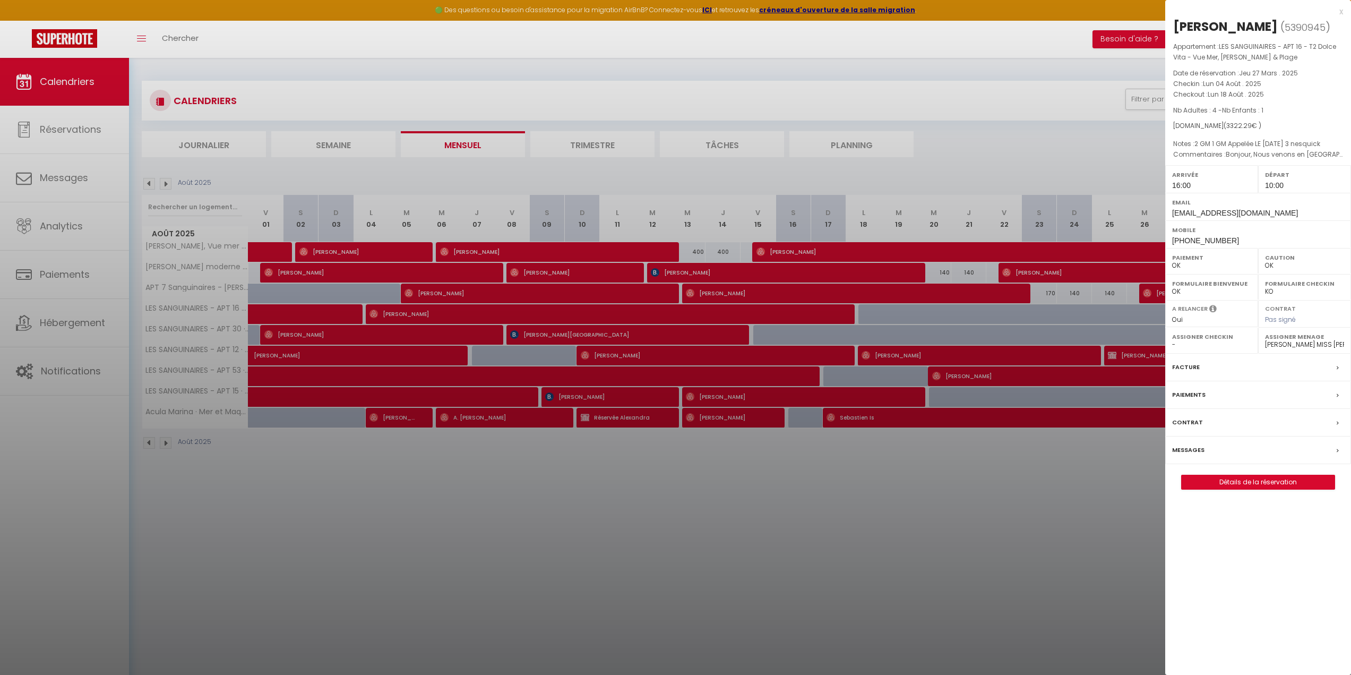
click at [709, 308] on div at bounding box center [675, 337] width 1351 height 675
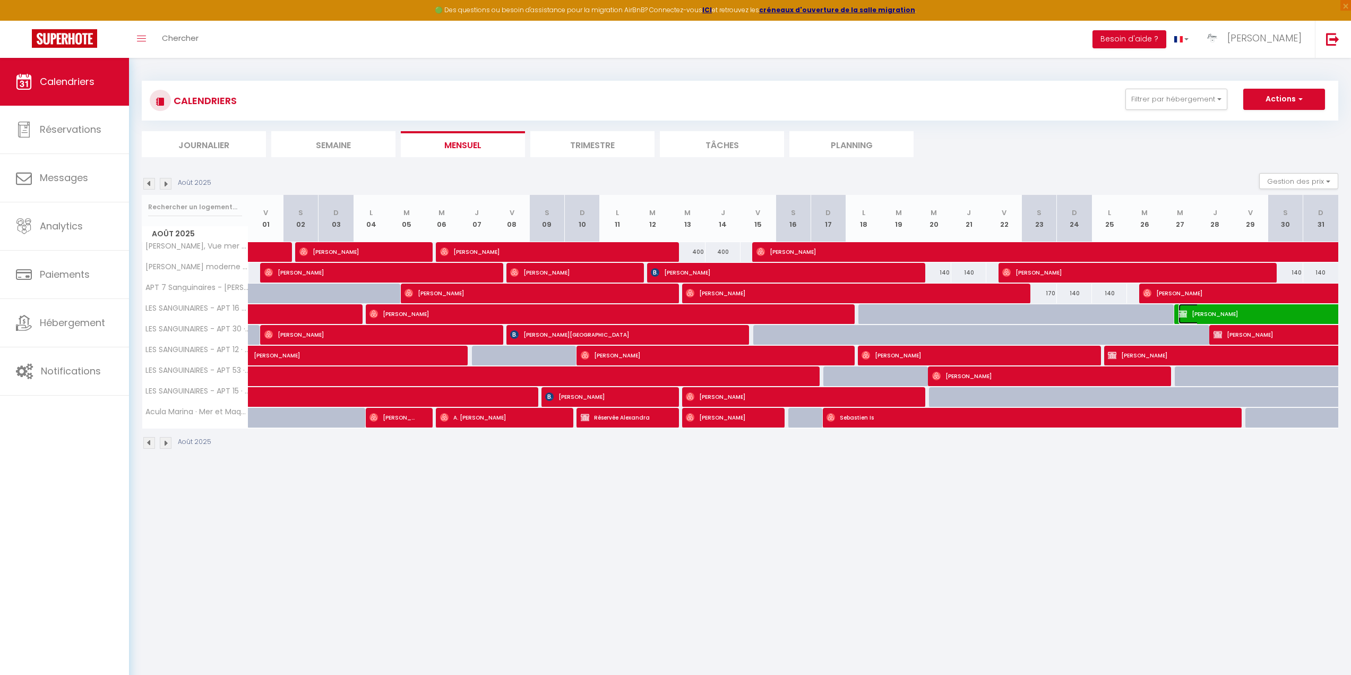
click at [1179, 311] on img at bounding box center [1183, 313] width 8 height 8
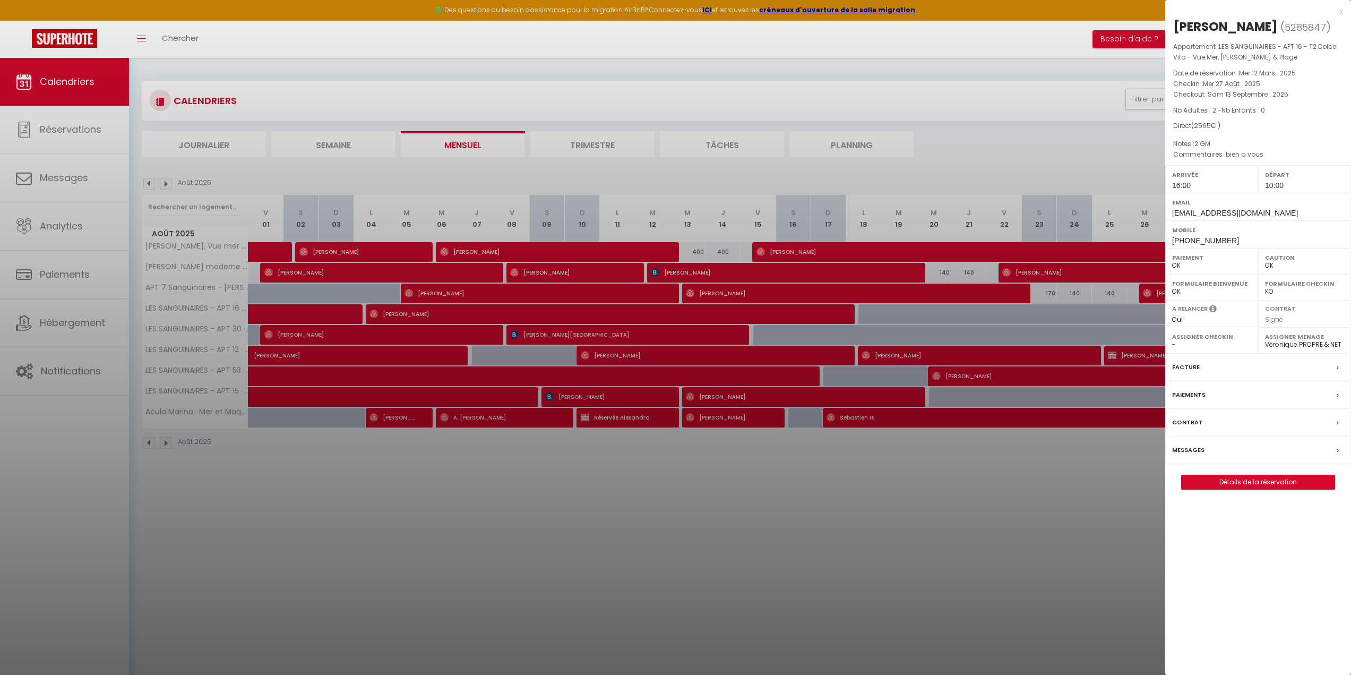
click at [374, 313] on div at bounding box center [675, 337] width 1351 height 675
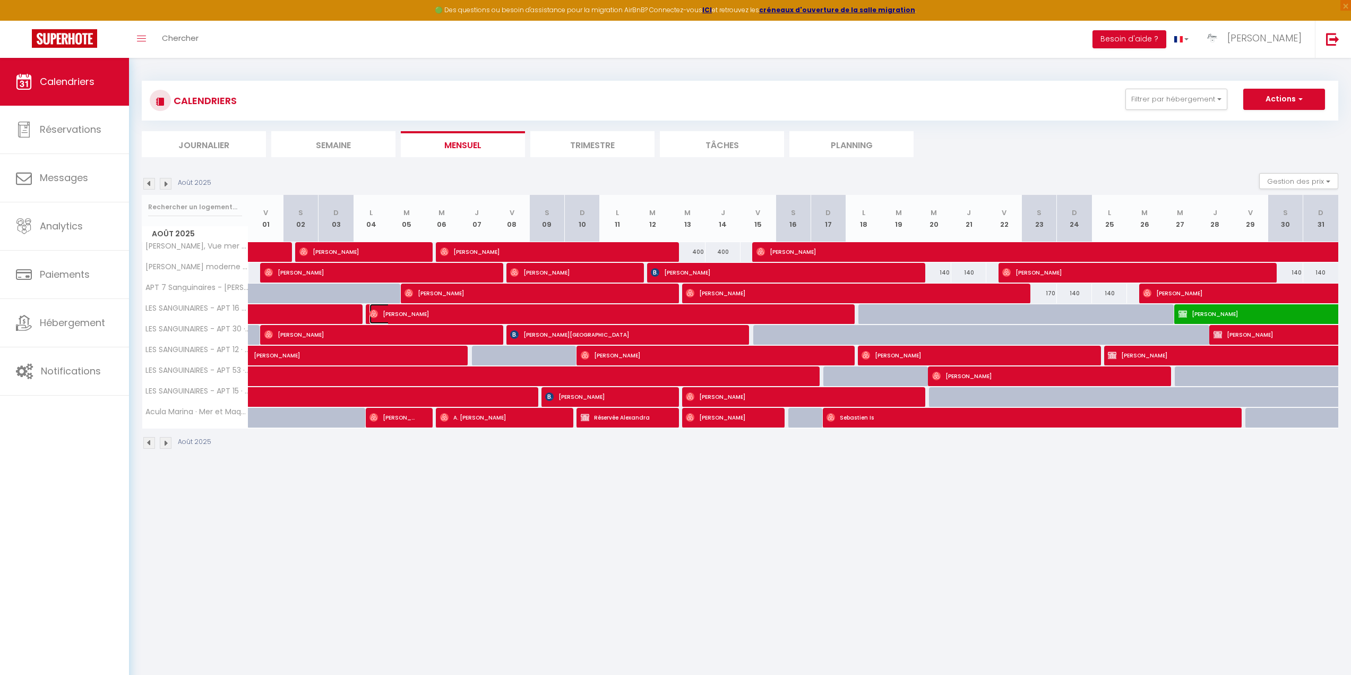
click at [374, 313] on img at bounding box center [373, 313] width 8 height 8
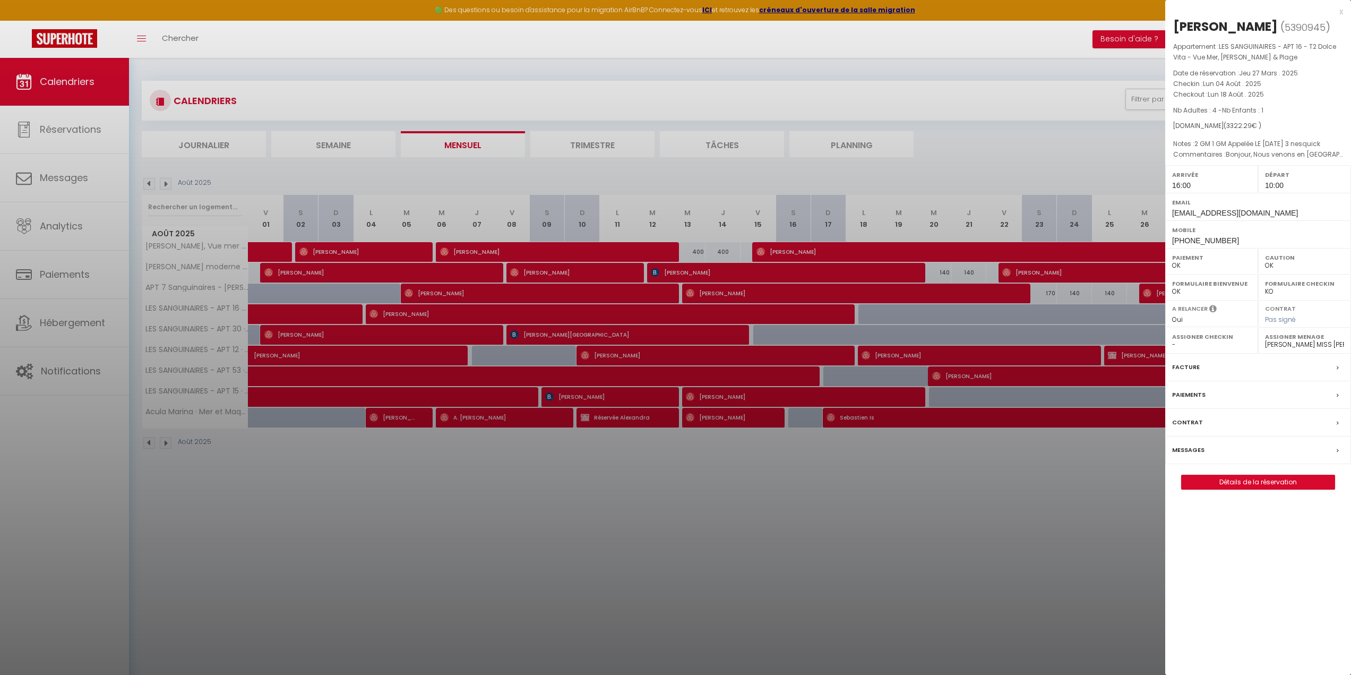
drag, startPoint x: 1176, startPoint y: 24, endPoint x: 1298, endPoint y: 24, distance: 122.1
click at [1278, 24] on div "[PERSON_NAME]" at bounding box center [1225, 26] width 105 height 17
copy div "[PERSON_NAME]"
click at [427, 314] on div at bounding box center [675, 337] width 1351 height 675
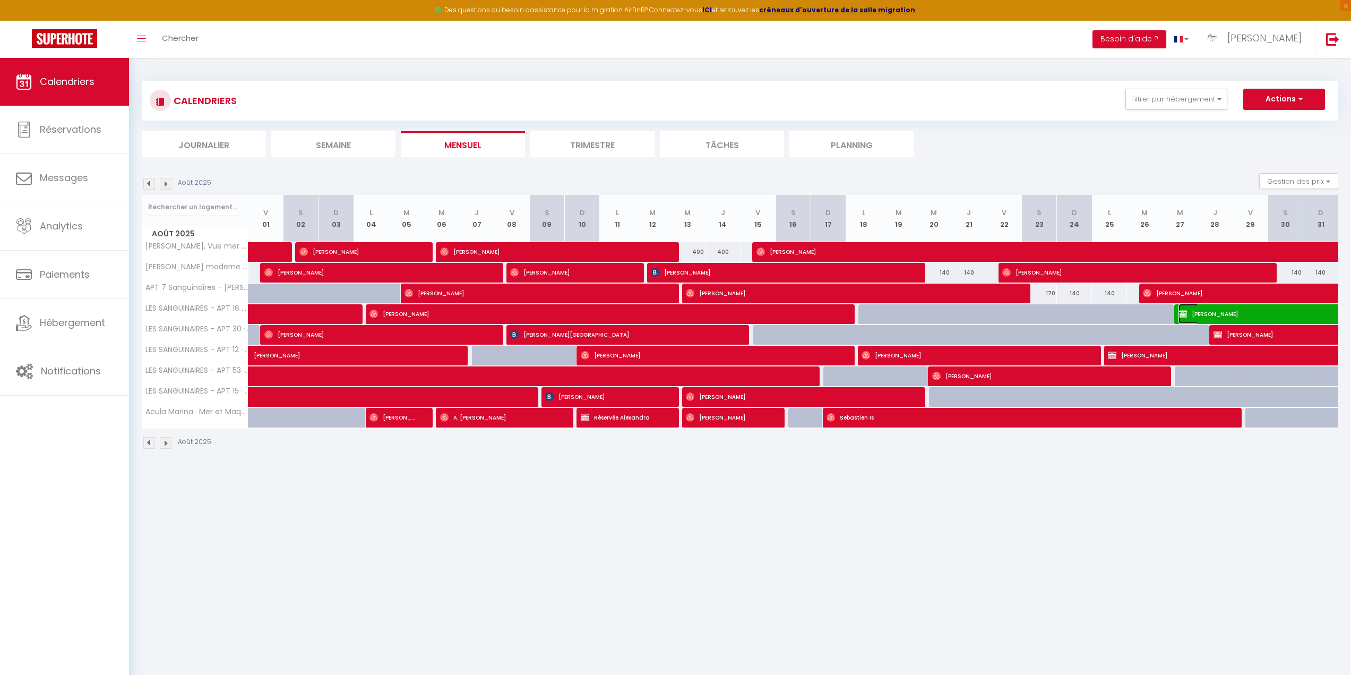
click at [1184, 312] on img at bounding box center [1183, 313] width 8 height 8
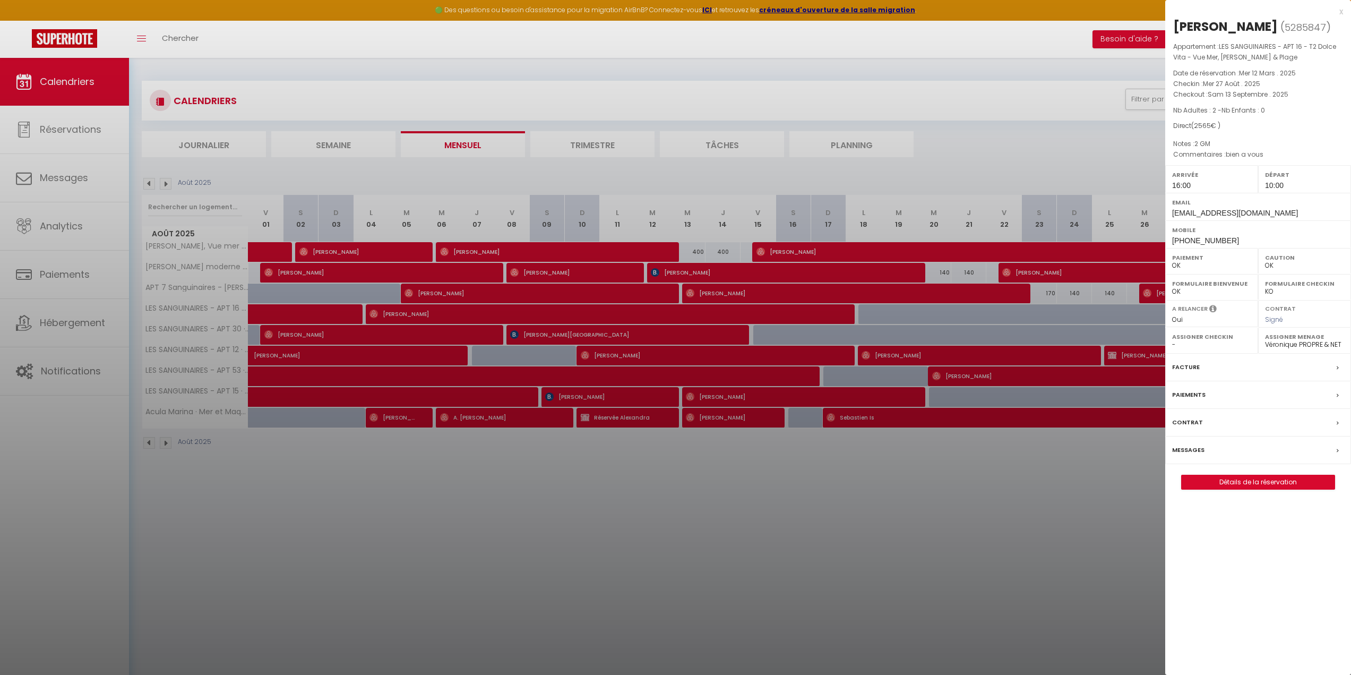
drag, startPoint x: 1244, startPoint y: 23, endPoint x: 1274, endPoint y: 19, distance: 30.0
click at [1274, 19] on div "[PERSON_NAME]" at bounding box center [1225, 26] width 105 height 17
copy div "[PERSON_NAME]"
click at [358, 598] on div at bounding box center [675, 337] width 1351 height 675
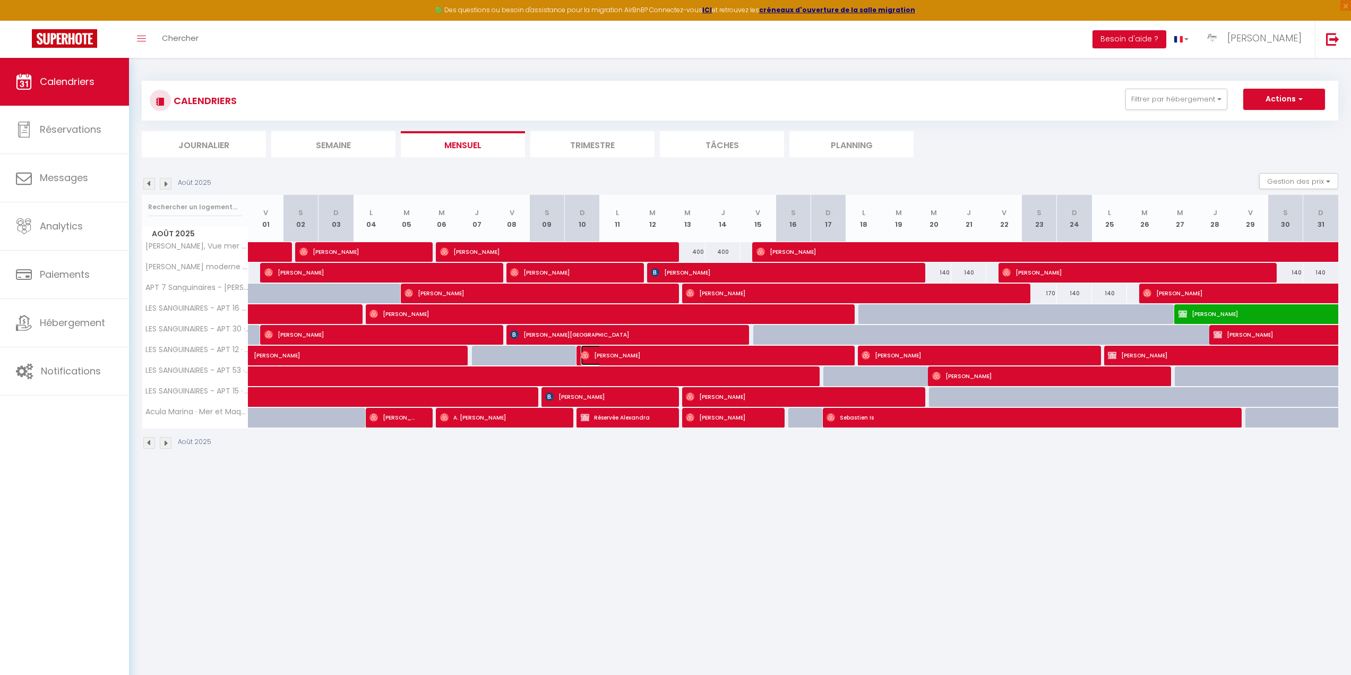
click at [584, 351] on img at bounding box center [585, 355] width 8 height 8
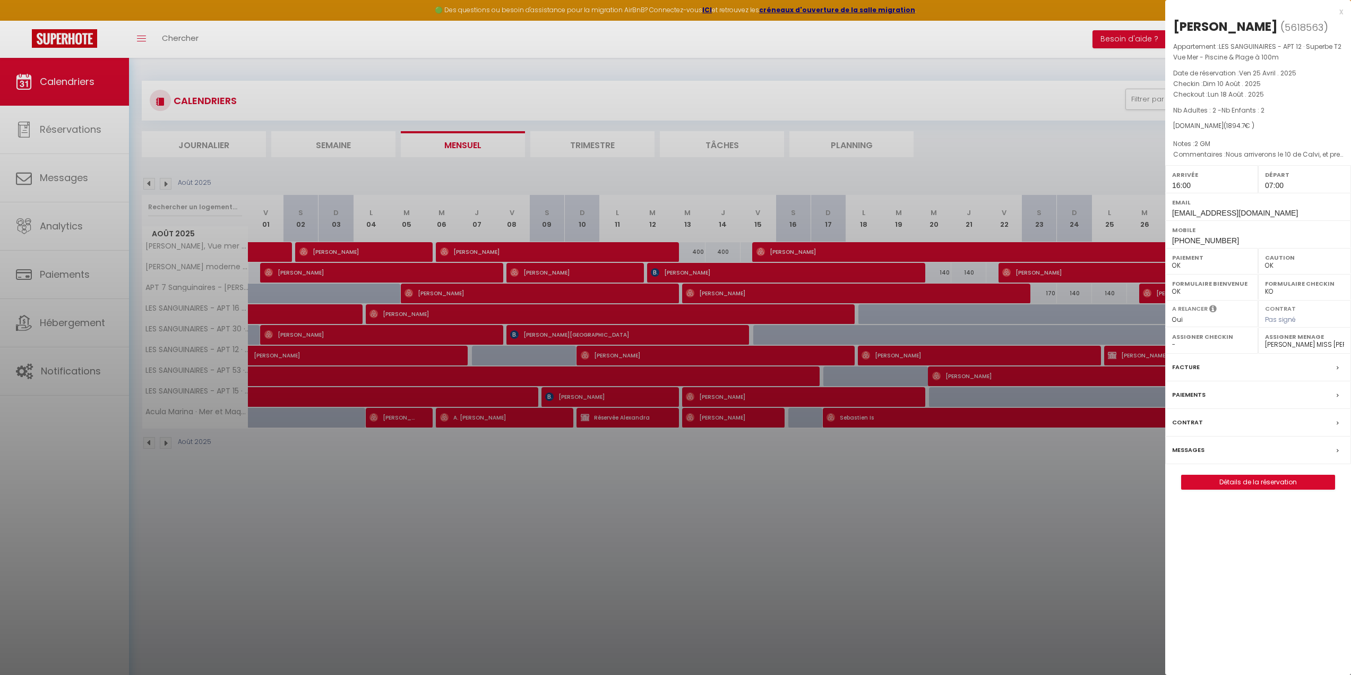
click at [865, 352] on div at bounding box center [675, 337] width 1351 height 675
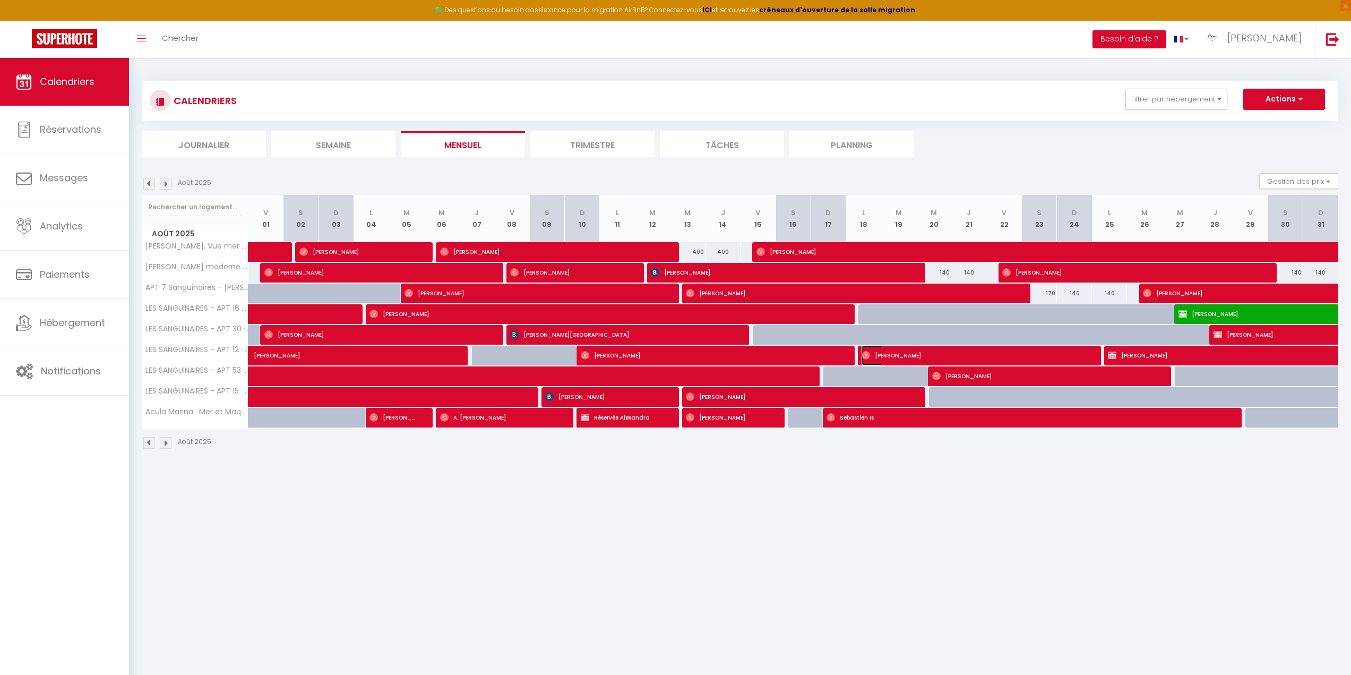
click at [865, 352] on img at bounding box center [866, 355] width 8 height 8
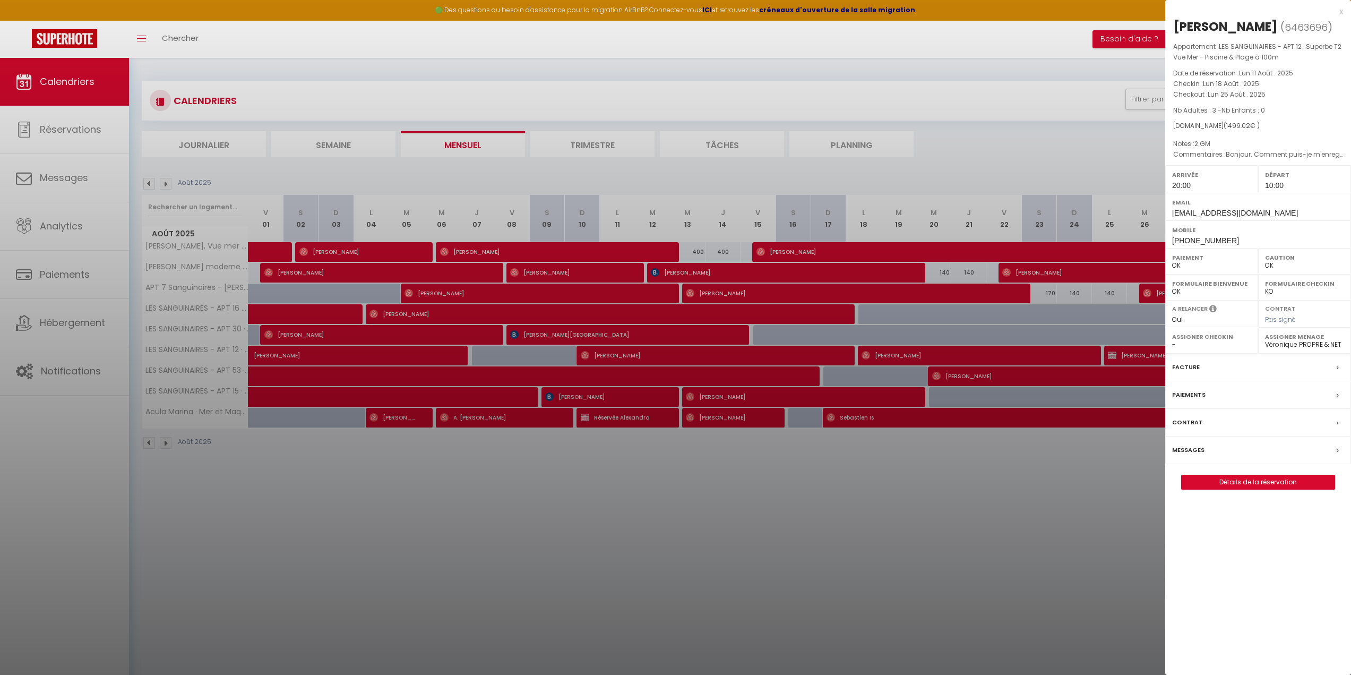
click at [952, 484] on div at bounding box center [675, 337] width 1351 height 675
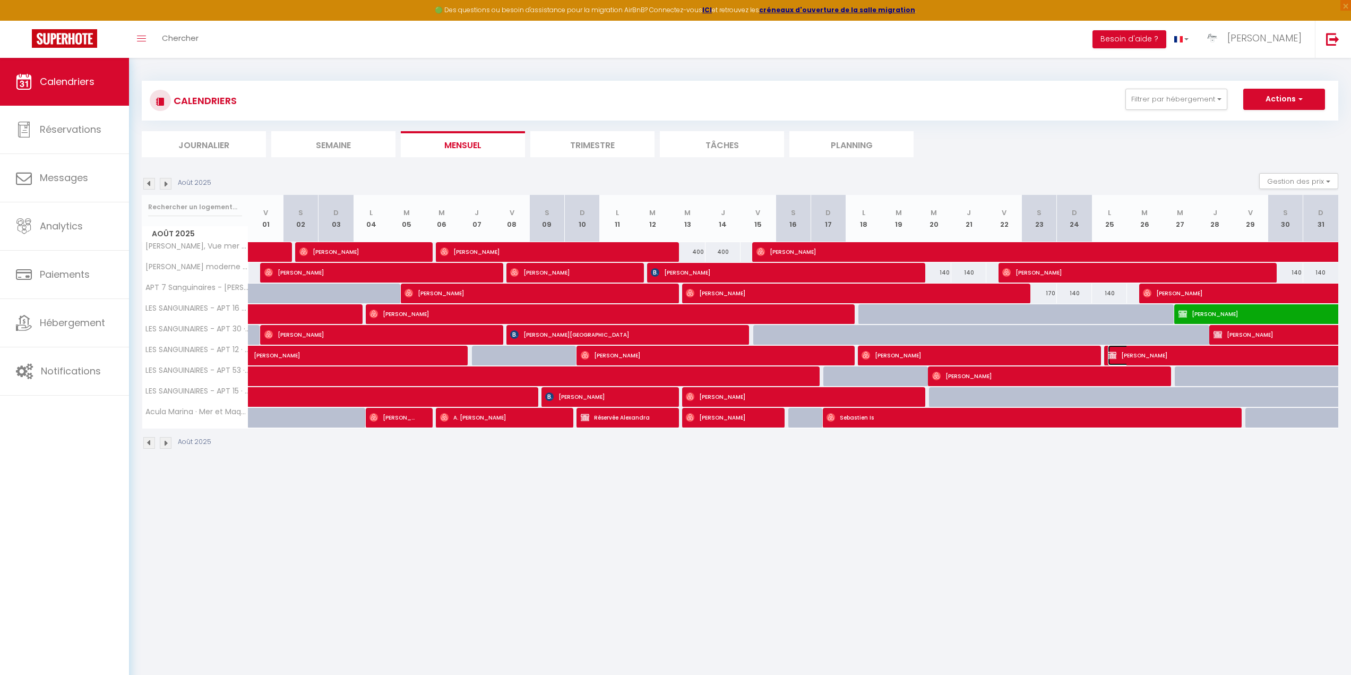
click at [1112, 352] on img at bounding box center [1112, 355] width 8 height 8
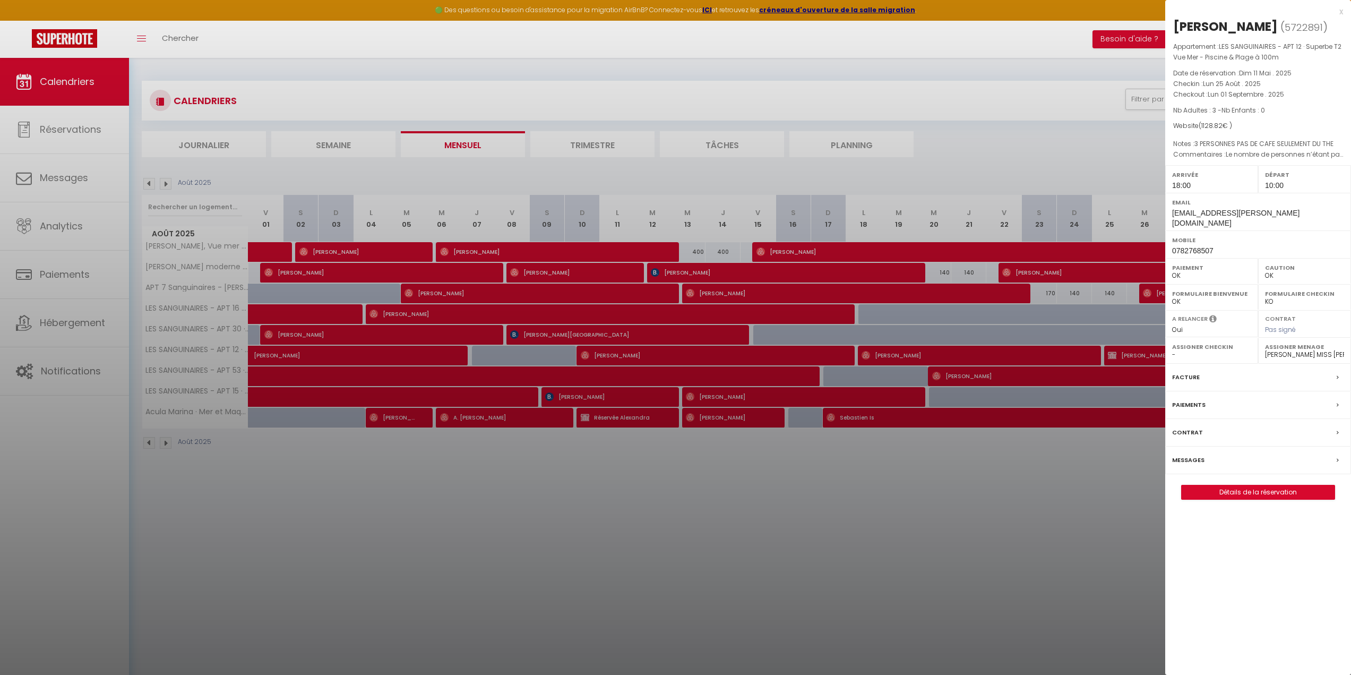
click at [346, 474] on div at bounding box center [675, 337] width 1351 height 675
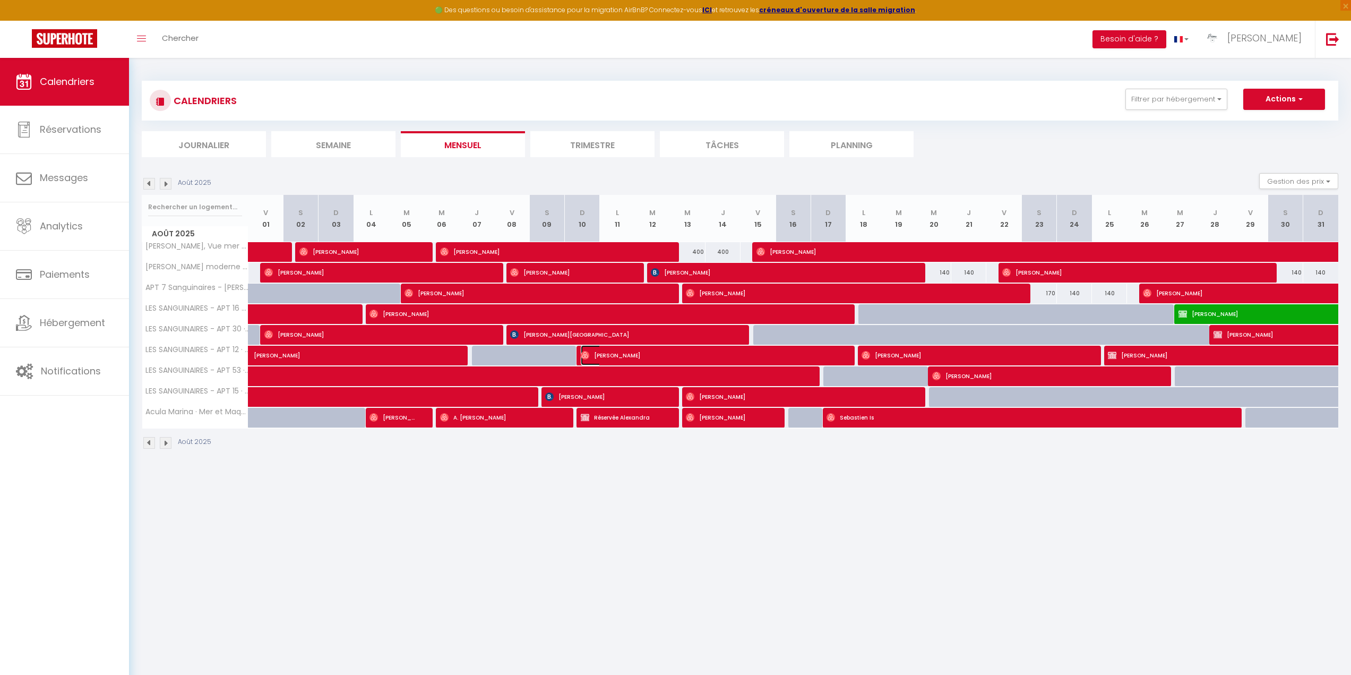
click at [583, 355] on img at bounding box center [585, 355] width 8 height 8
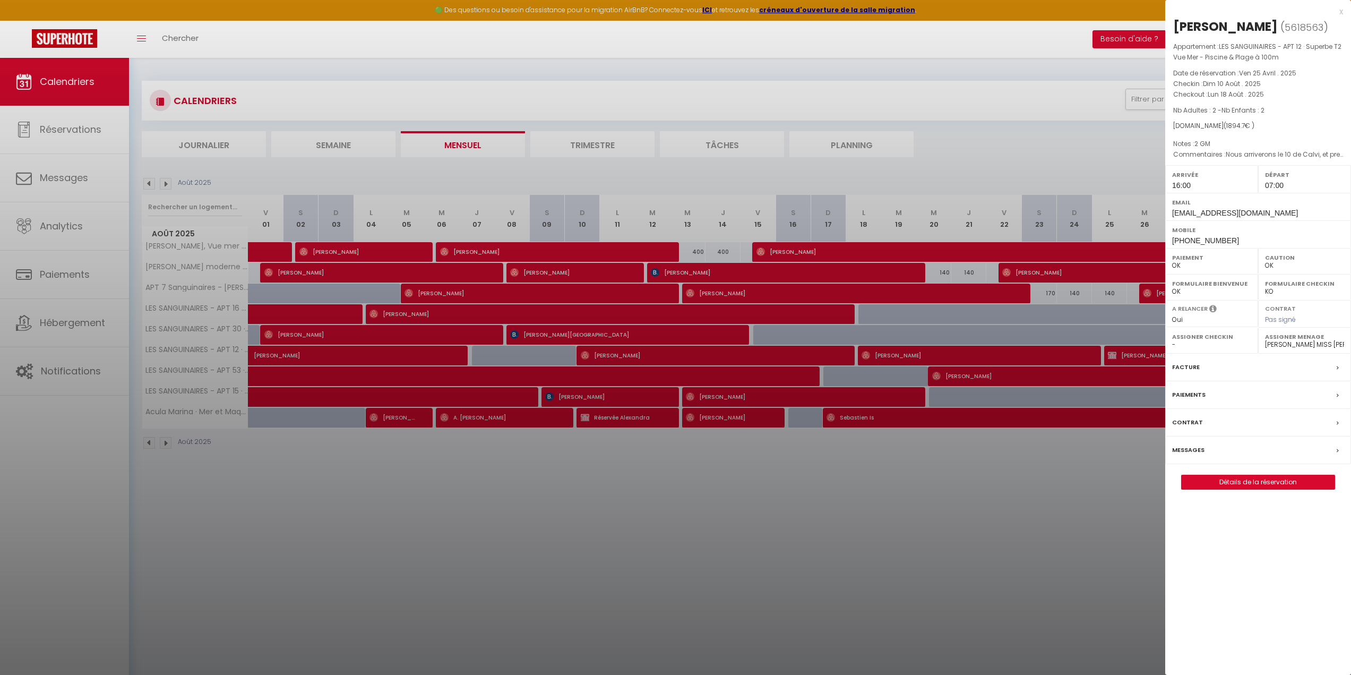
drag, startPoint x: 1186, startPoint y: 25, endPoint x: 1274, endPoint y: 29, distance: 88.2
click at [1274, 29] on h2 "[PERSON_NAME] ( 5618563 )" at bounding box center [1258, 27] width 170 height 18
copy div "[PERSON_NAME]"
click at [872, 357] on div at bounding box center [675, 337] width 1351 height 675
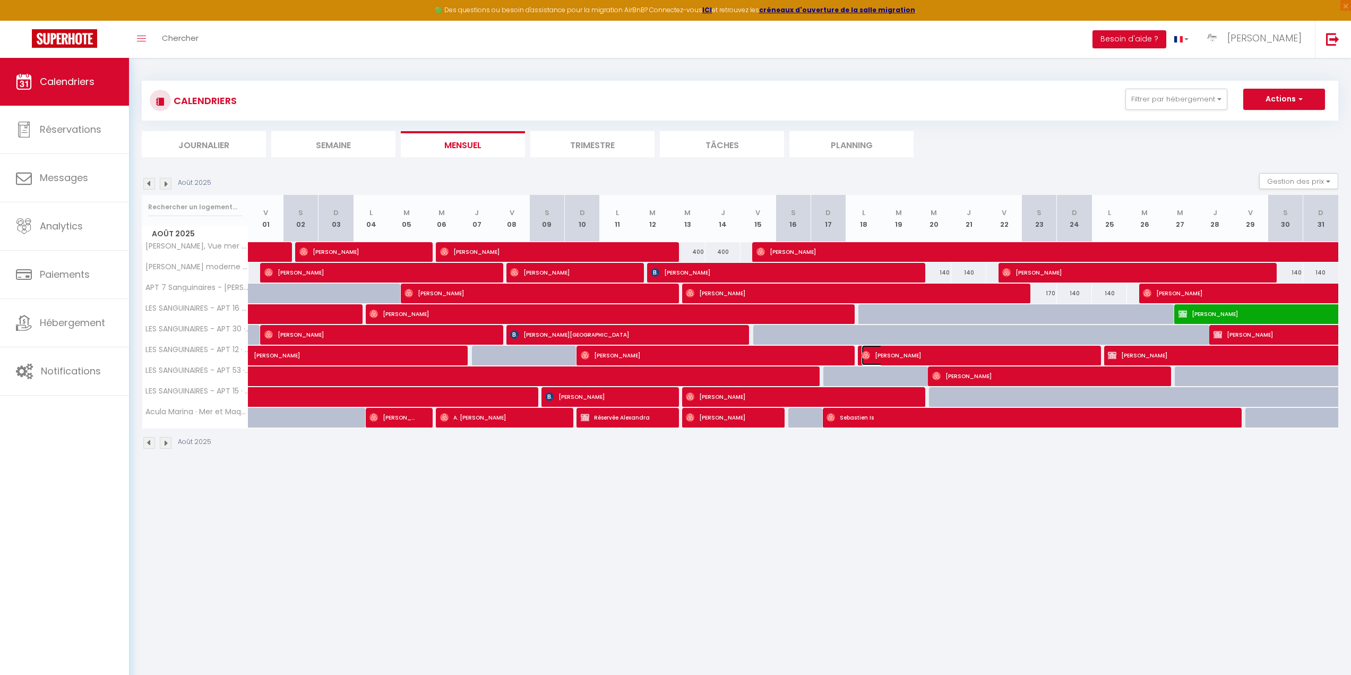
click at [864, 354] on img at bounding box center [866, 355] width 8 height 8
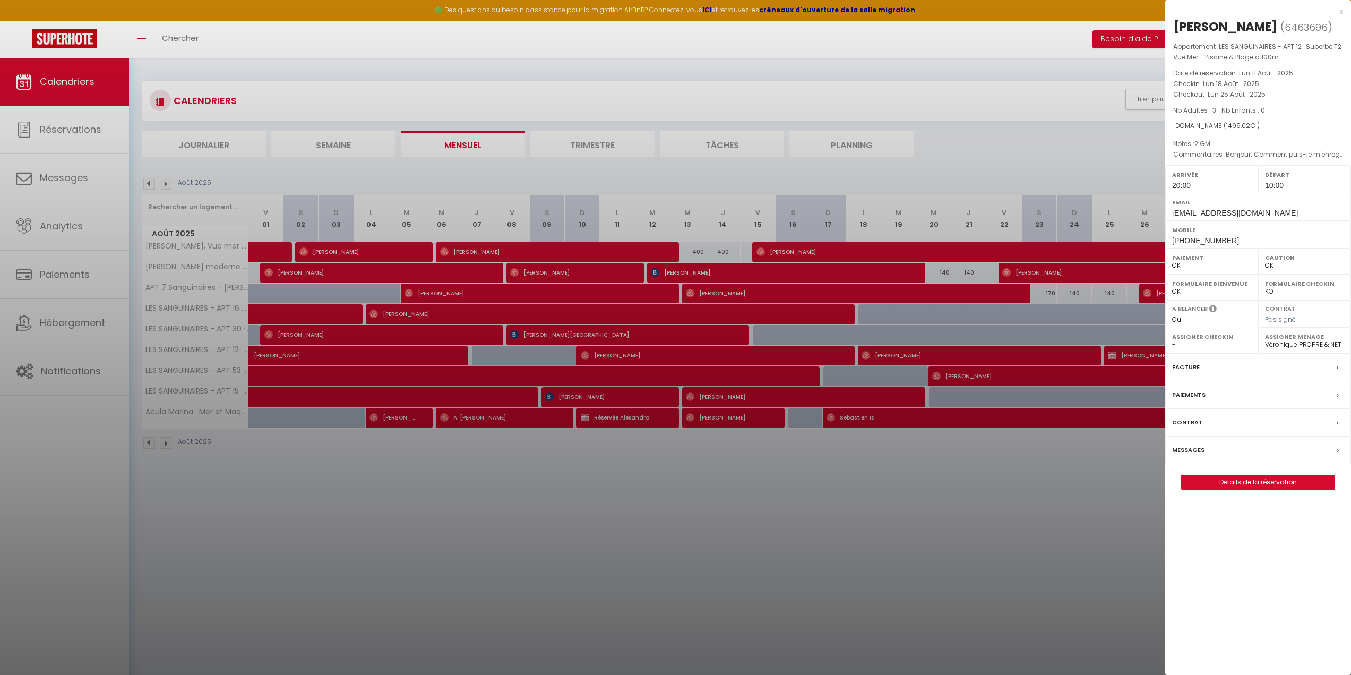
drag, startPoint x: 1174, startPoint y: 22, endPoint x: 1271, endPoint y: 24, distance: 97.2
click at [1271, 24] on div "[PERSON_NAME]" at bounding box center [1225, 26] width 105 height 17
click at [879, 353] on div at bounding box center [675, 337] width 1351 height 675
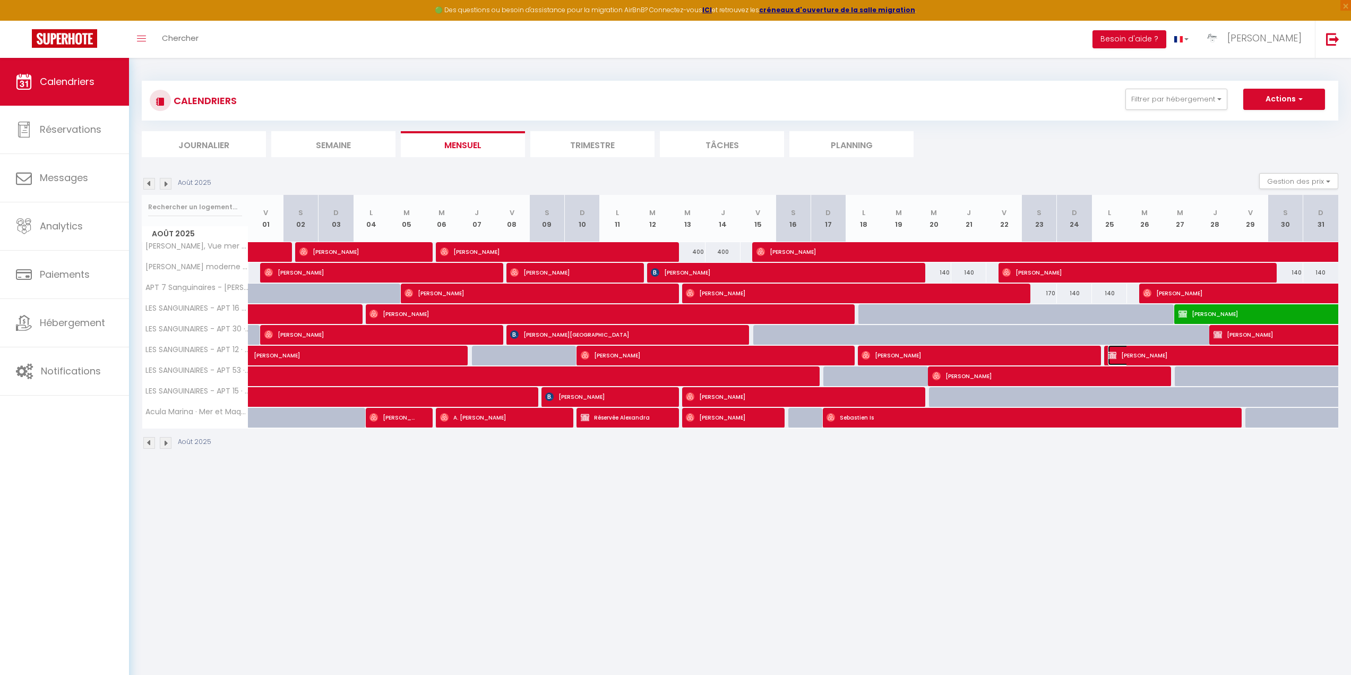
click at [1112, 352] on img at bounding box center [1112, 355] width 8 height 8
select select "42170"
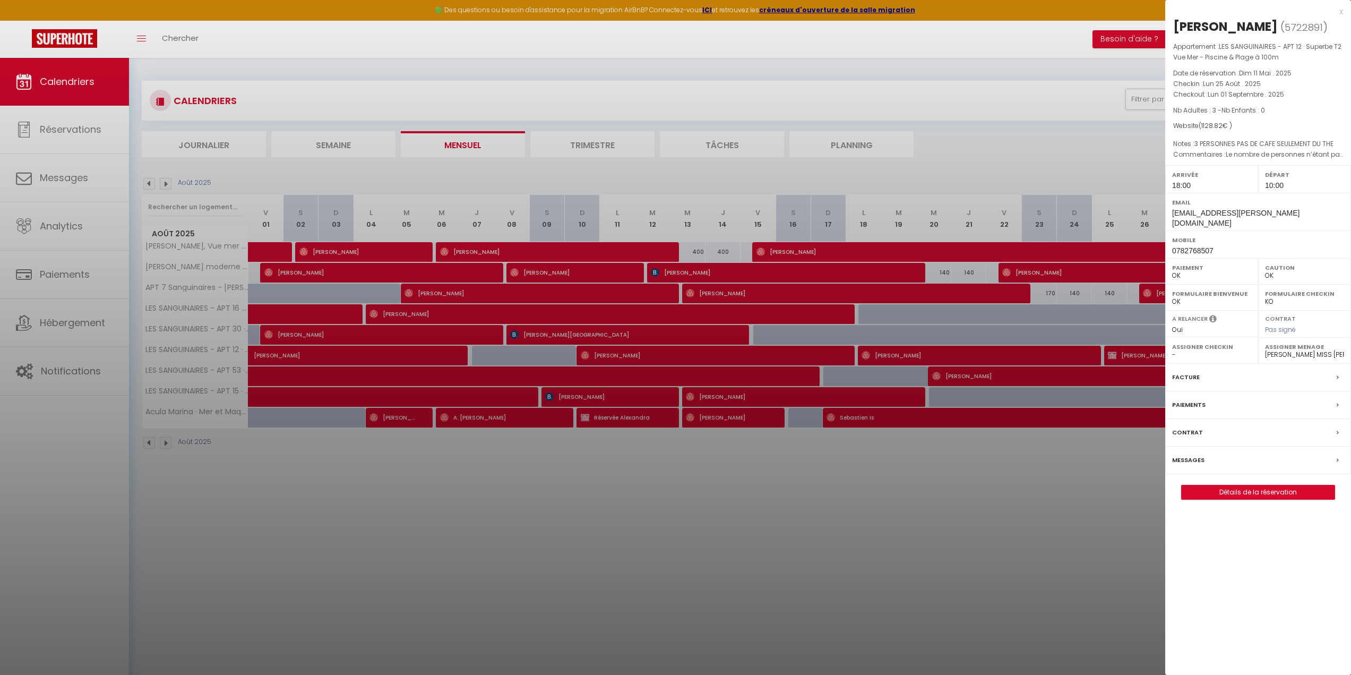
drag, startPoint x: 1223, startPoint y: 24, endPoint x: 1257, endPoint y: 24, distance: 33.4
click at [1257, 24] on h2 "[PERSON_NAME] ( 5722891 )" at bounding box center [1258, 27] width 170 height 18
